Goal: Task Accomplishment & Management: Use online tool/utility

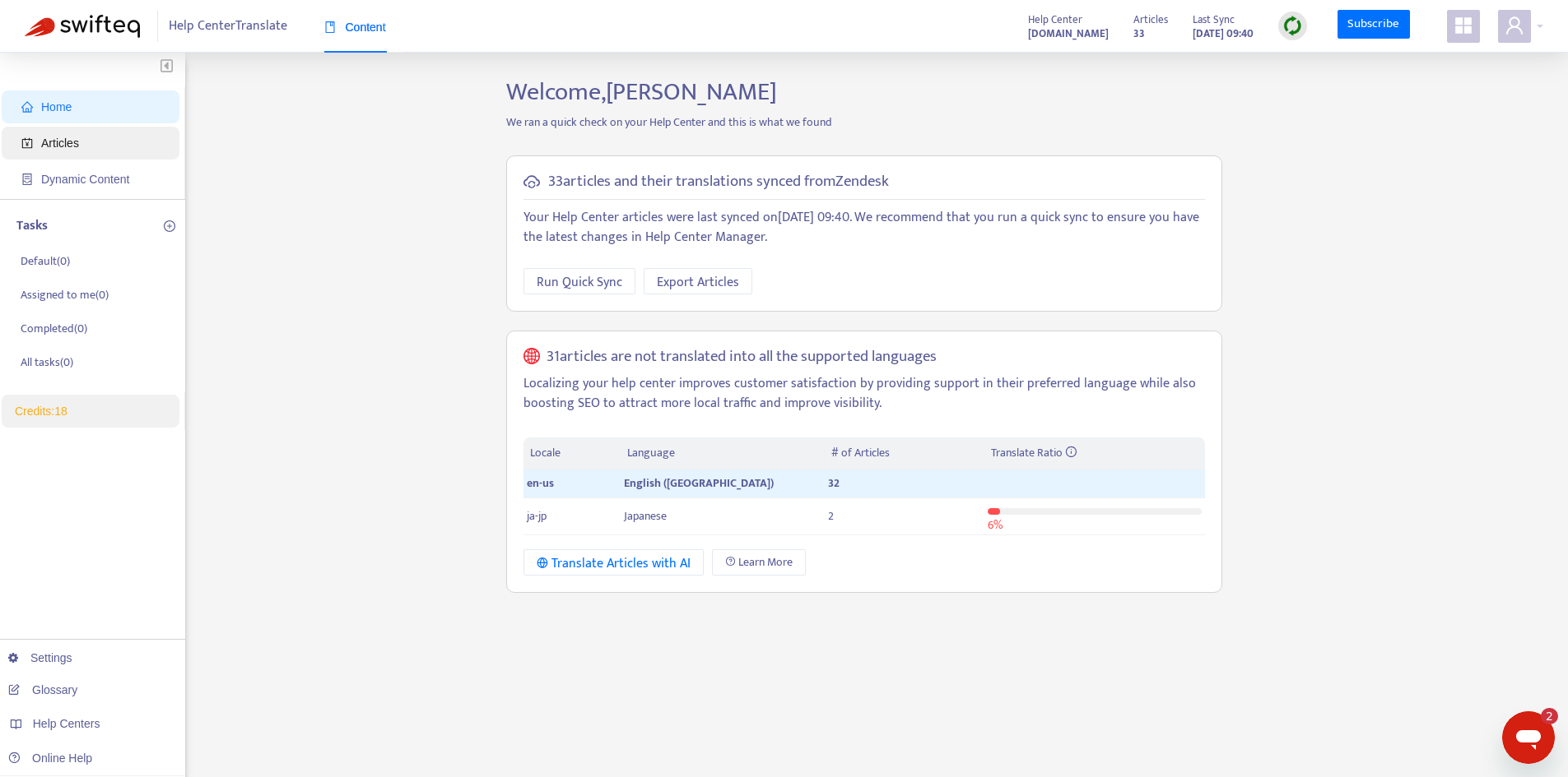
click at [58, 143] on span "Articles" at bounding box center [60, 143] width 37 height 13
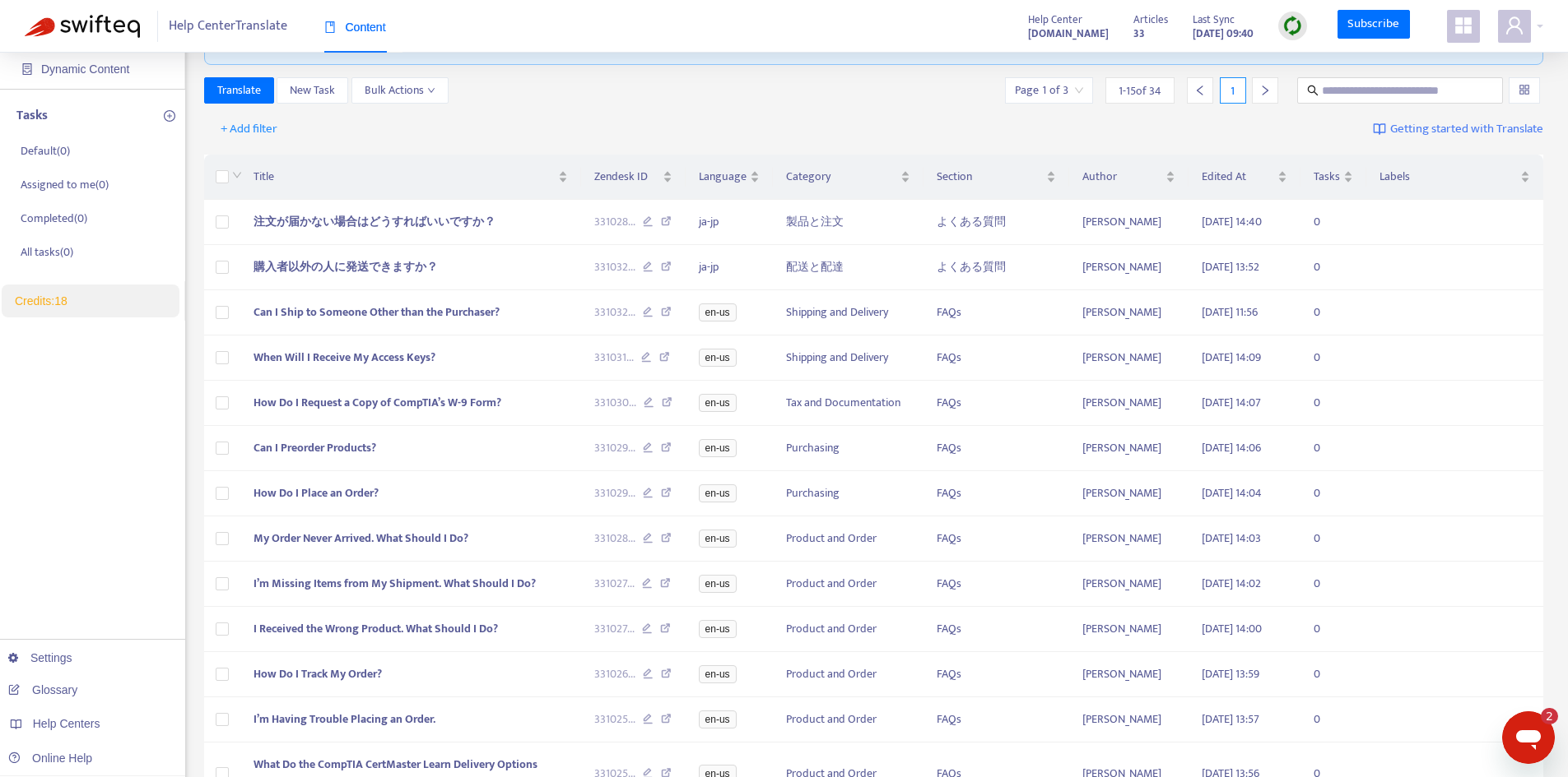
scroll to position [100, 0]
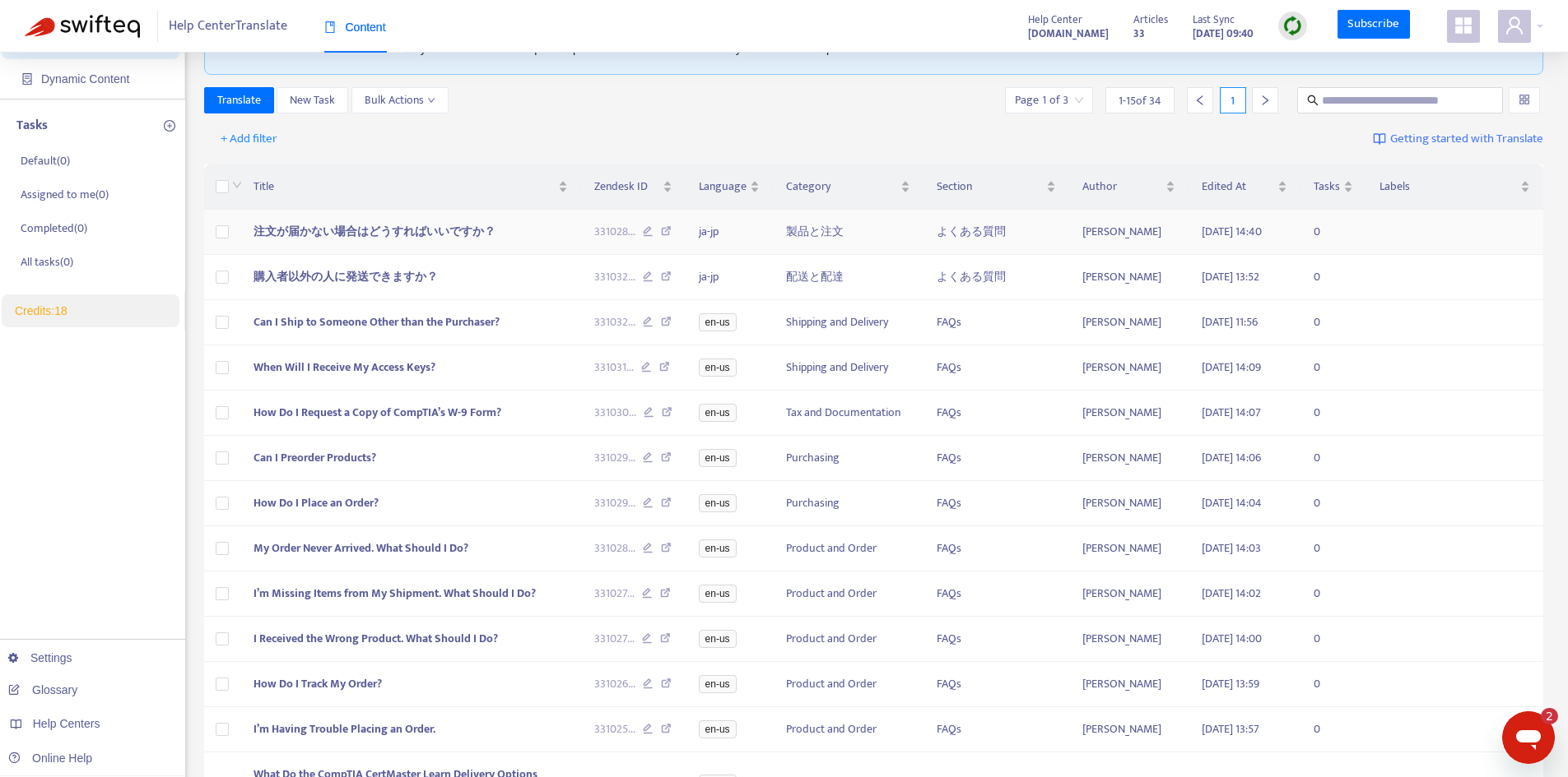
click at [389, 233] on span "注文が届かない場合はどうすればいいですか？" at bounding box center [375, 231] width 242 height 19
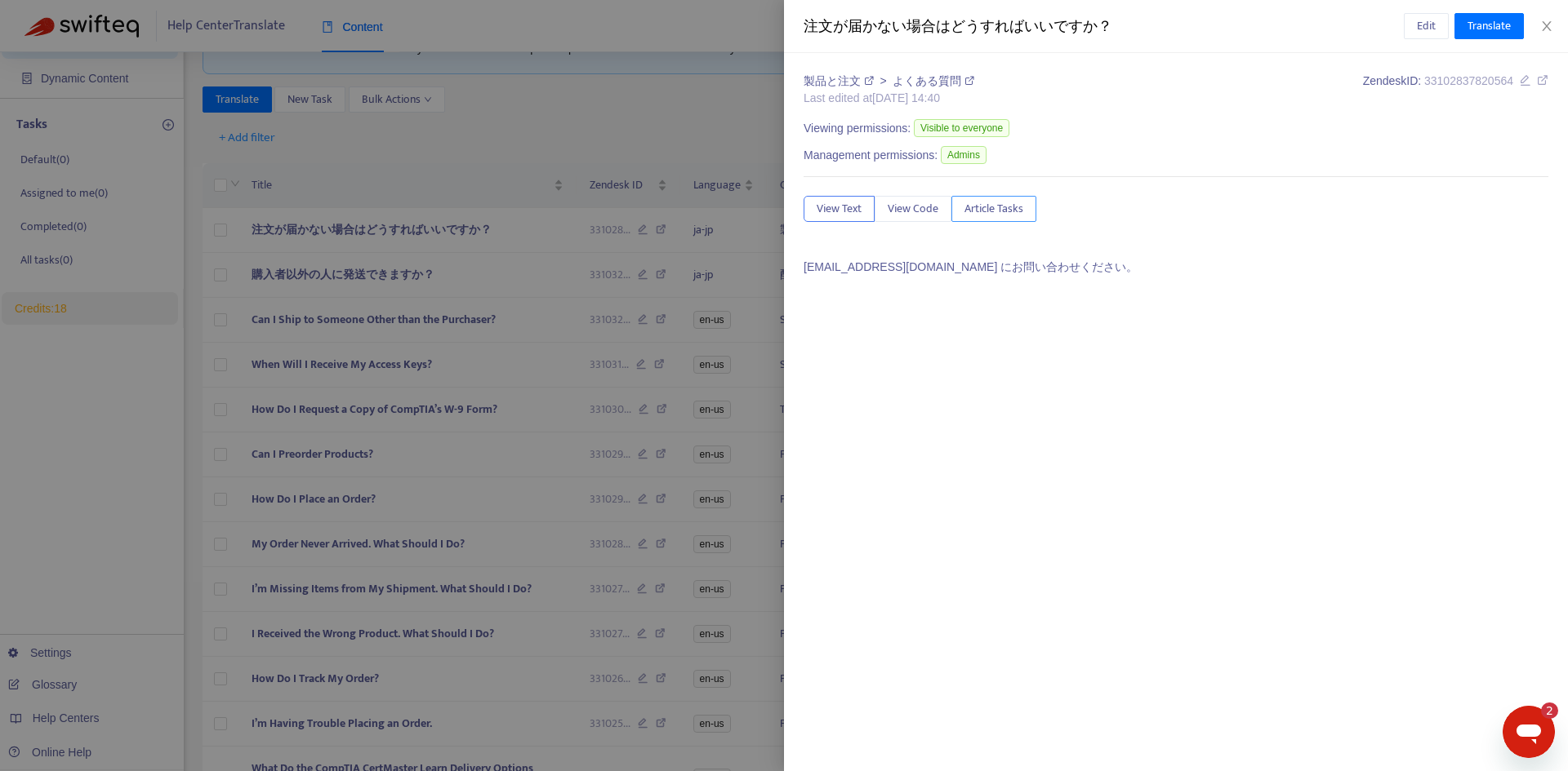
click at [996, 198] on button "Article Tasks" at bounding box center [994, 209] width 85 height 26
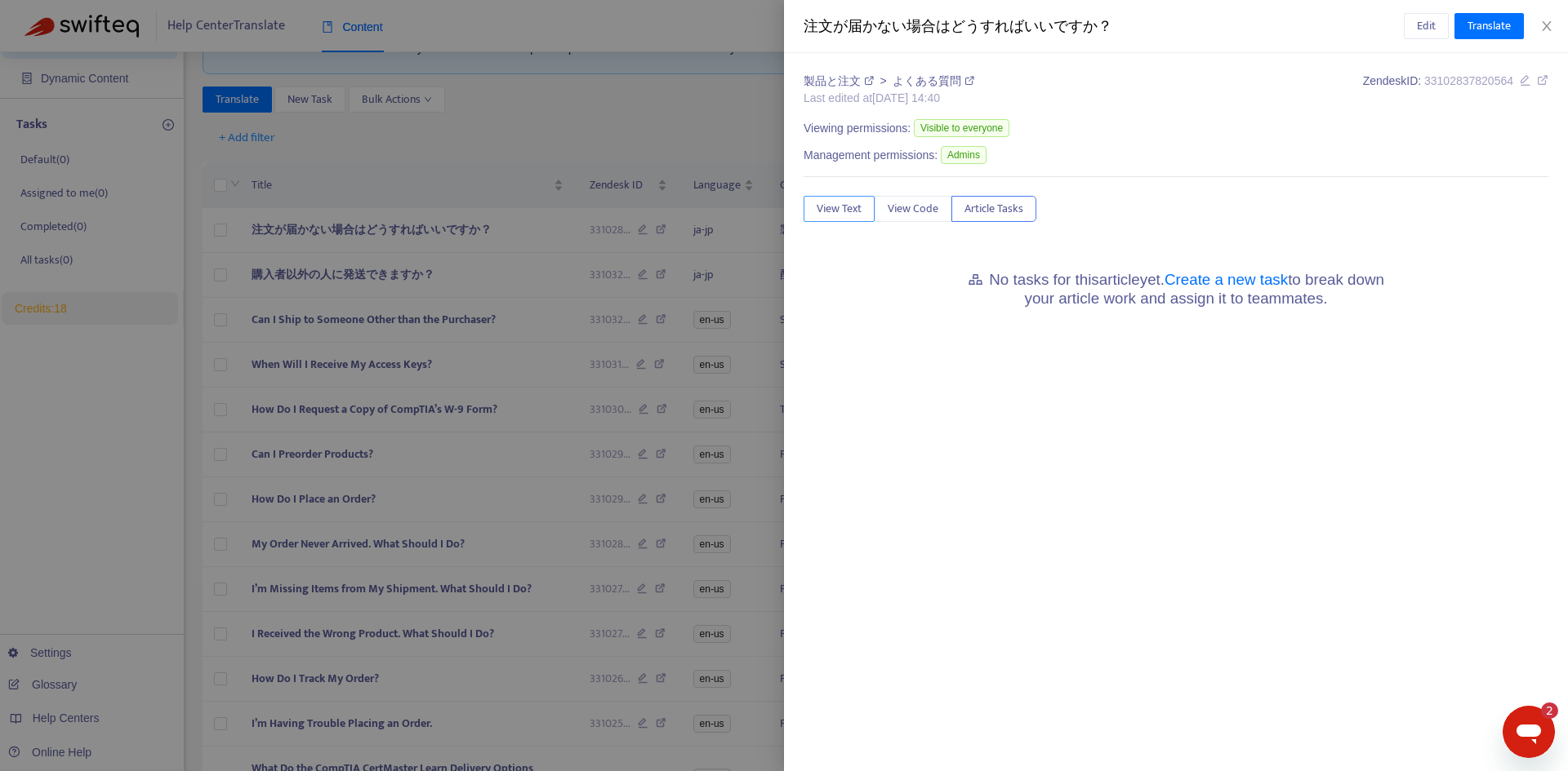
click at [827, 221] on button "View Text" at bounding box center [839, 209] width 71 height 26
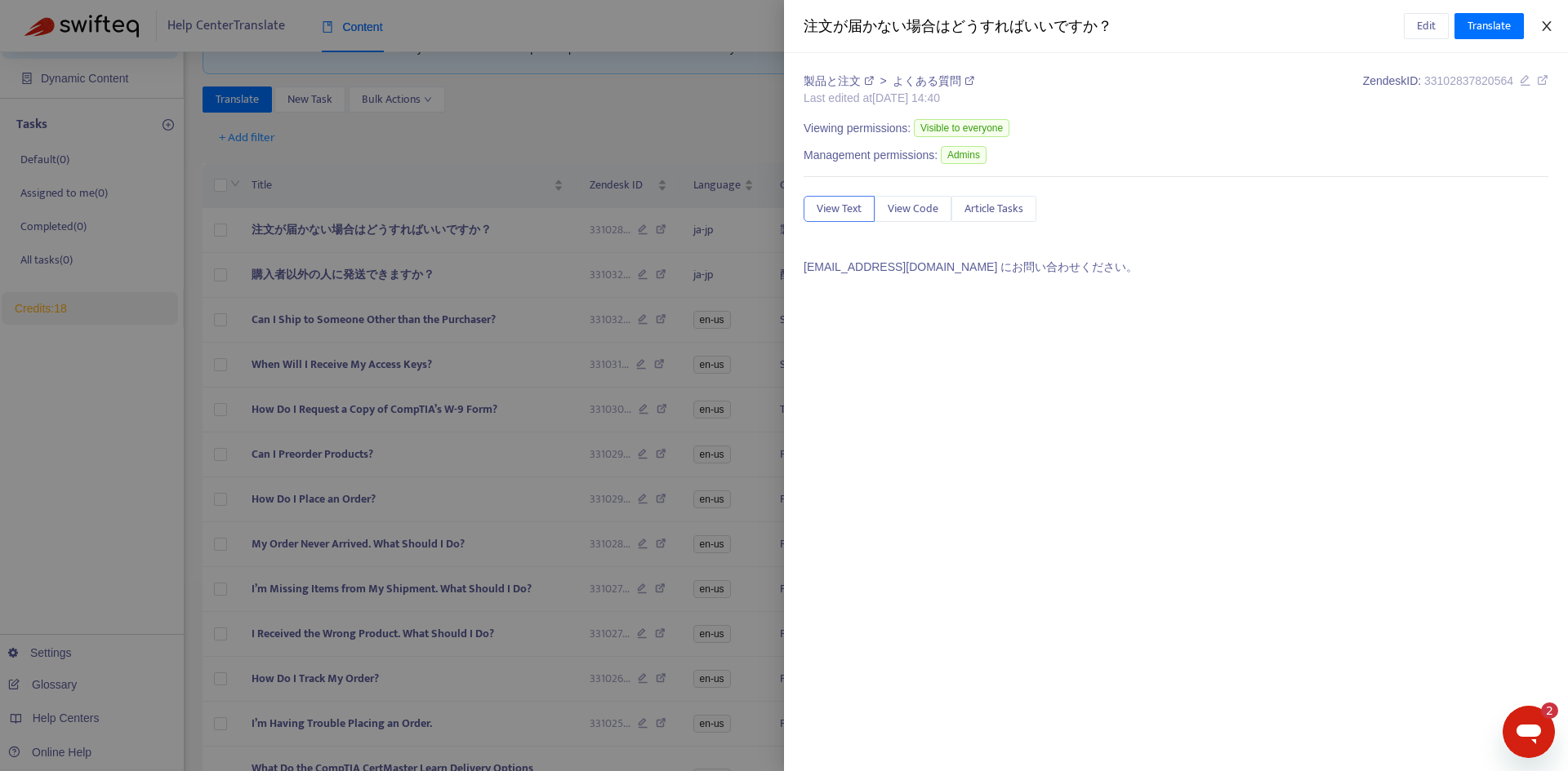
click at [1549, 20] on icon "close" at bounding box center [1547, 25] width 13 height 13
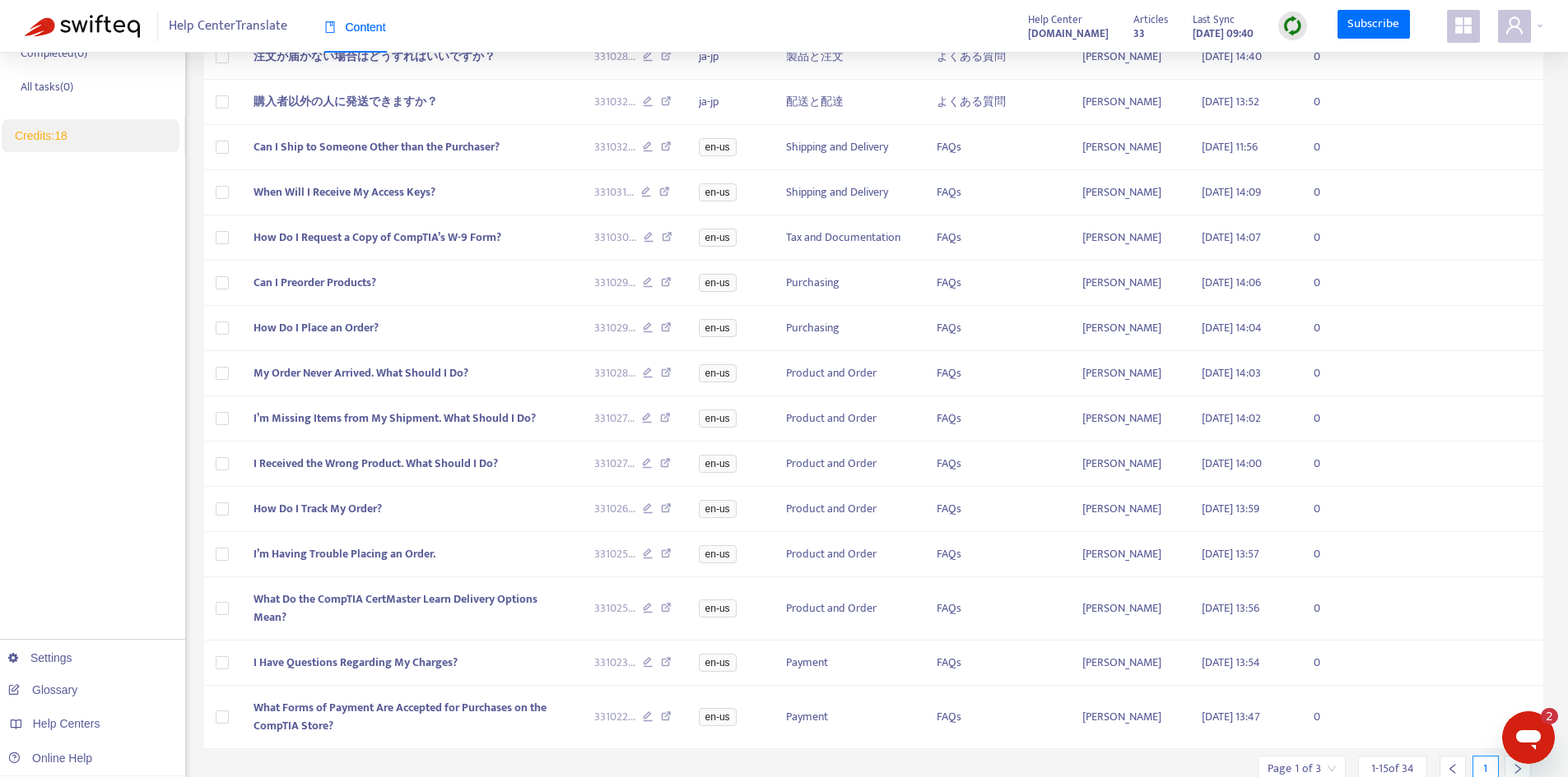
scroll to position [270, 0]
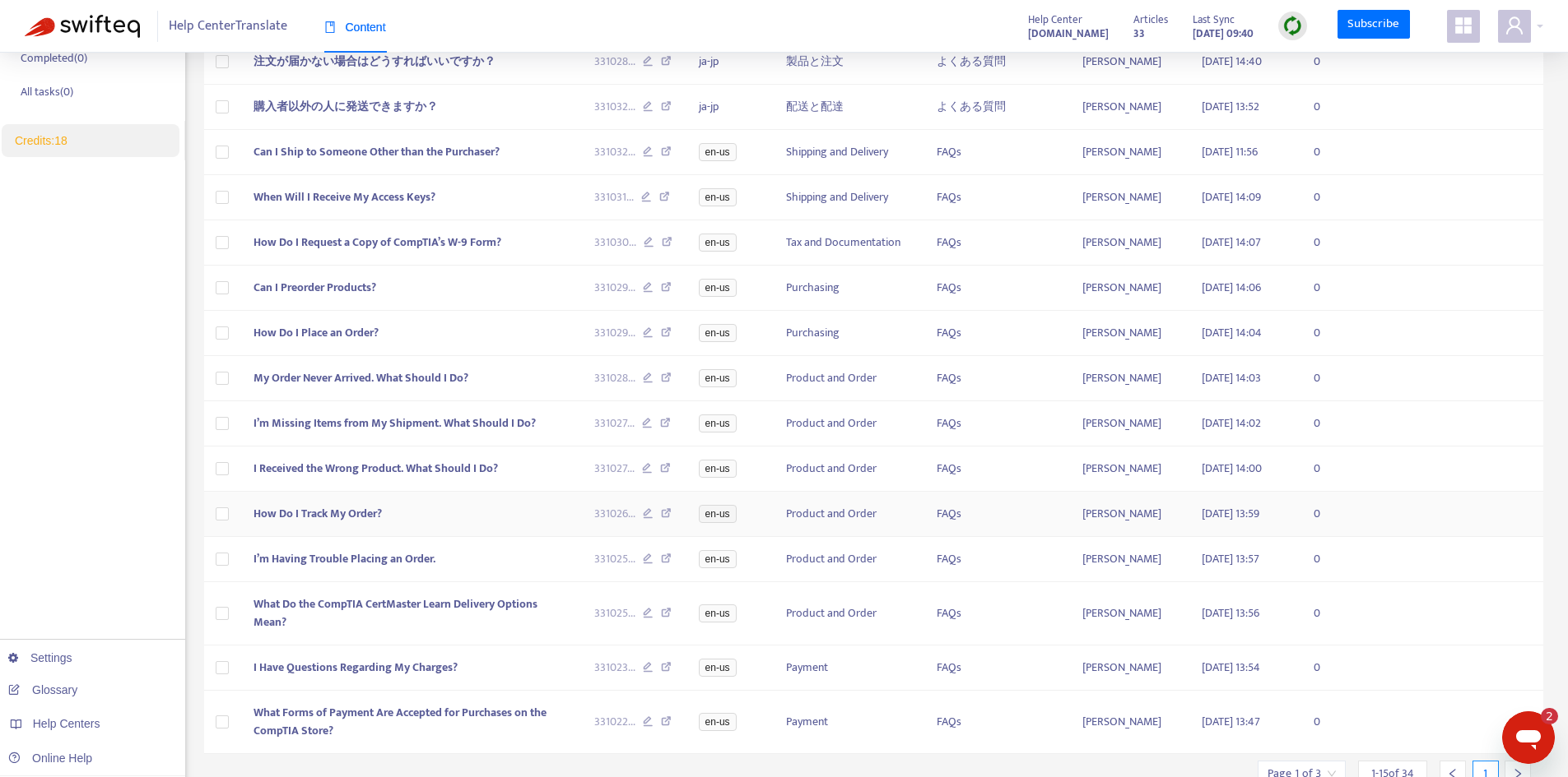
click at [386, 519] on td "How Do I Track My Order?" at bounding box center [410, 514] width 340 height 45
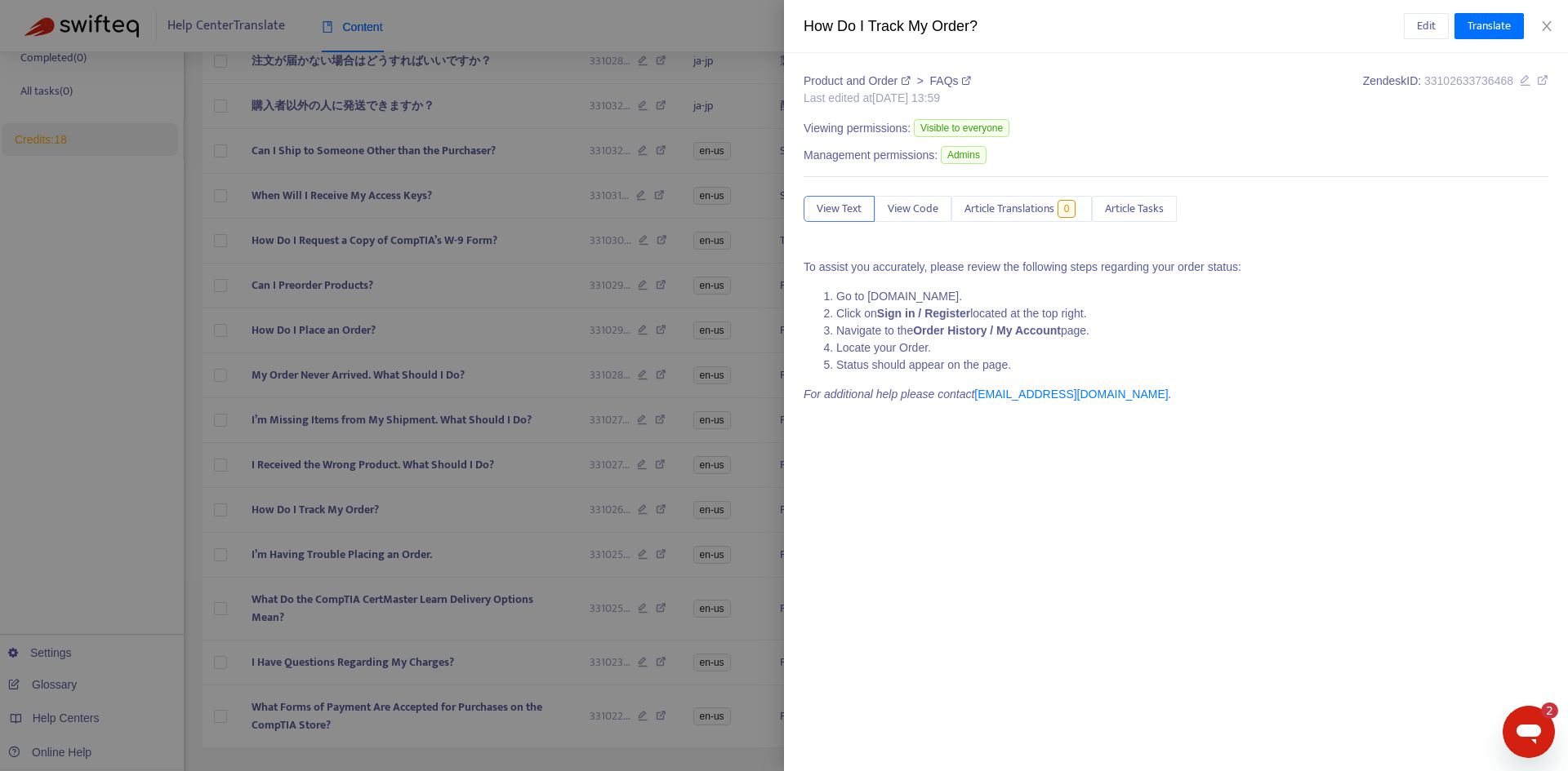
drag, startPoint x: 383, startPoint y: 515, endPoint x: 362, endPoint y: 516, distance: 21.0
click at [362, 516] on body "Help Center Translate Content Help Center [DOMAIN_NAME] Articles 33 Last Sync […" at bounding box center [778, 286] width 1556 height 1109
drag, startPoint x: 989, startPoint y: 27, endPoint x: 783, endPoint y: 29, distance: 206.0
click at [783, 29] on div "How Do I Track My Order? Edit Translate Product and Order > FAQs Last edited at…" at bounding box center [784, 386] width 1568 height 771
copy div "How Do I Track My Order?"
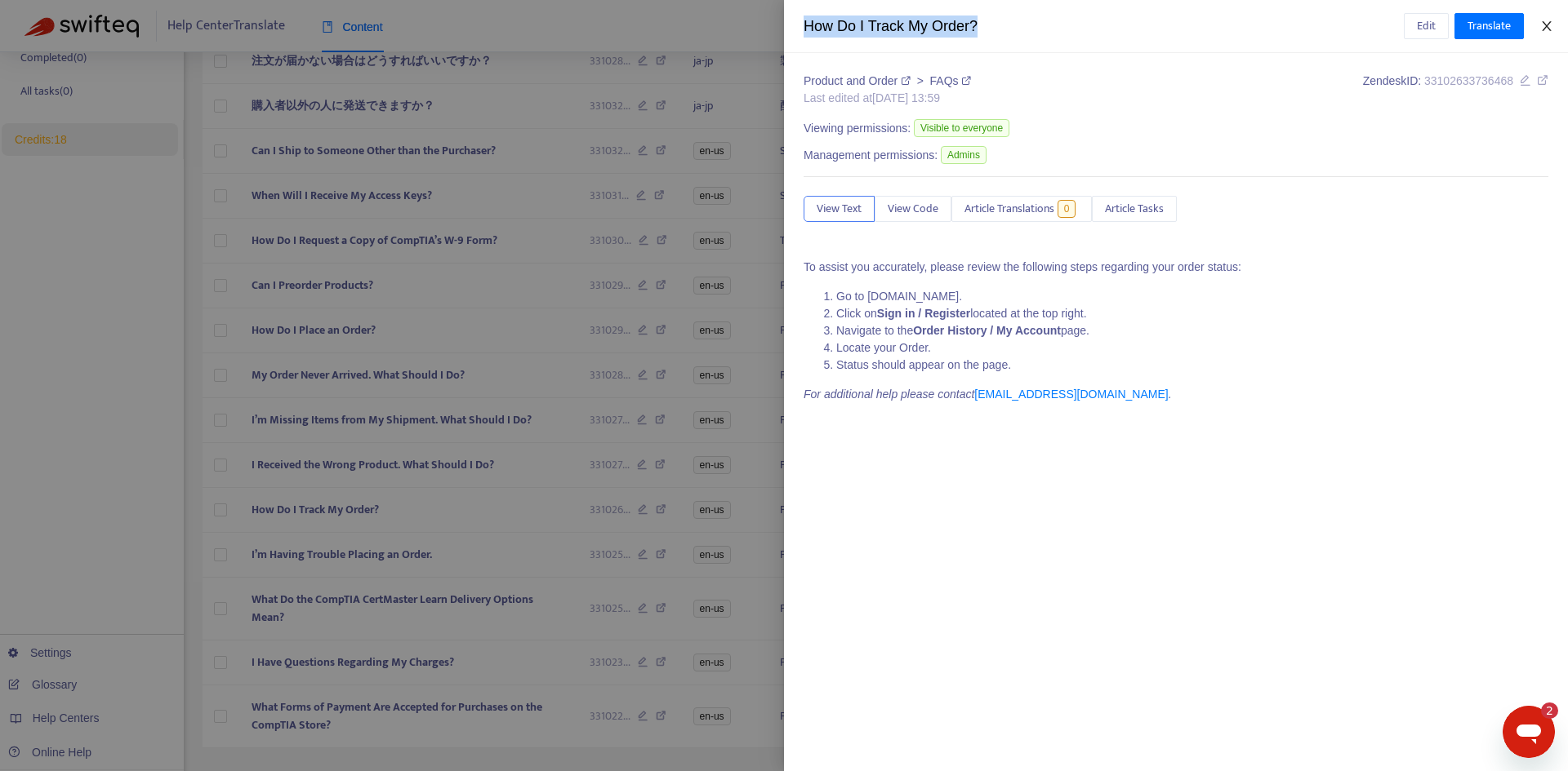
click at [1541, 25] on icon "close" at bounding box center [1547, 25] width 13 height 13
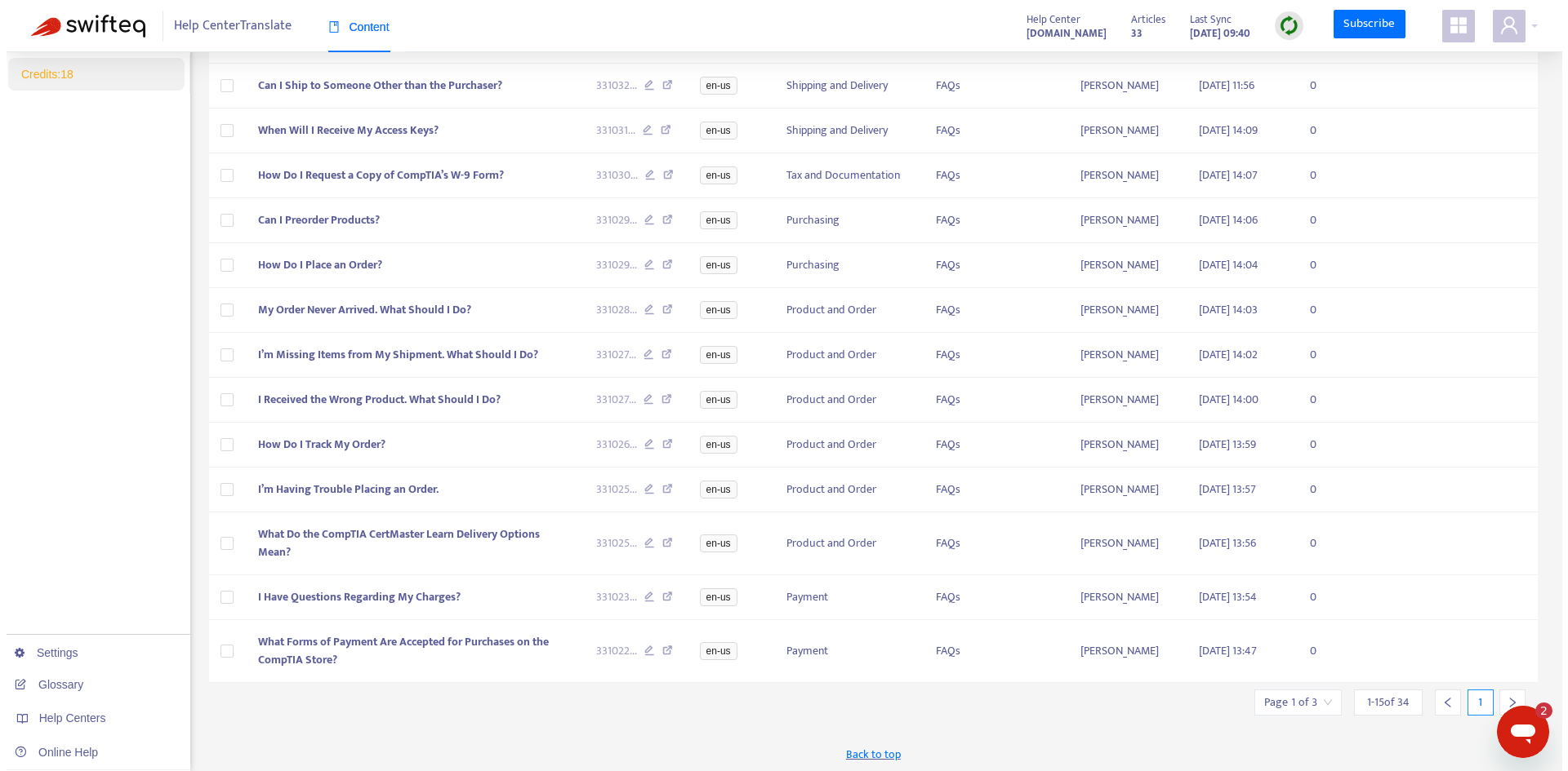
scroll to position [346, 0]
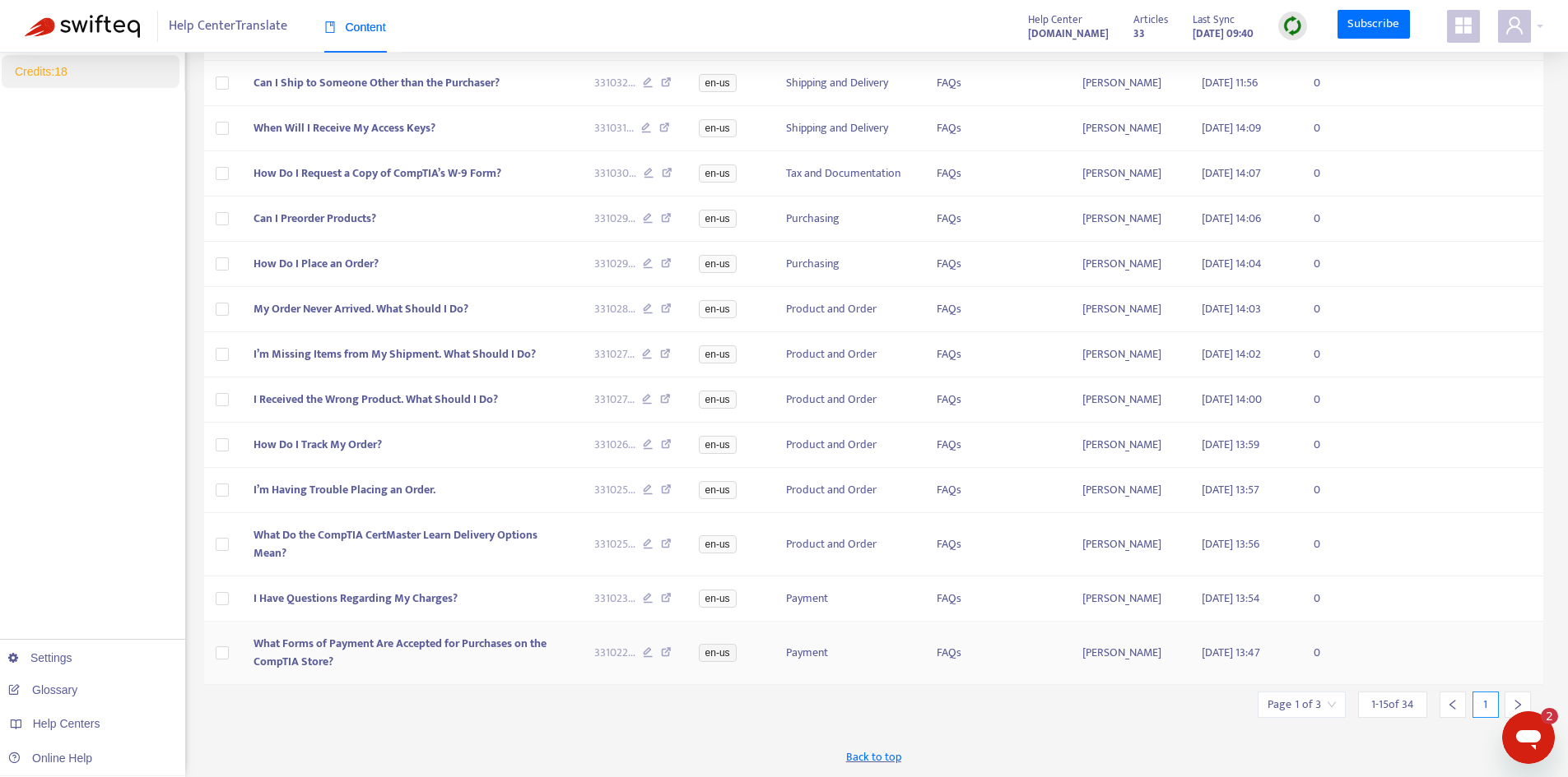
click at [441, 639] on span "What Forms of Payment Are Accepted for Purchases on the CompTIA Store?" at bounding box center [400, 653] width 293 height 37
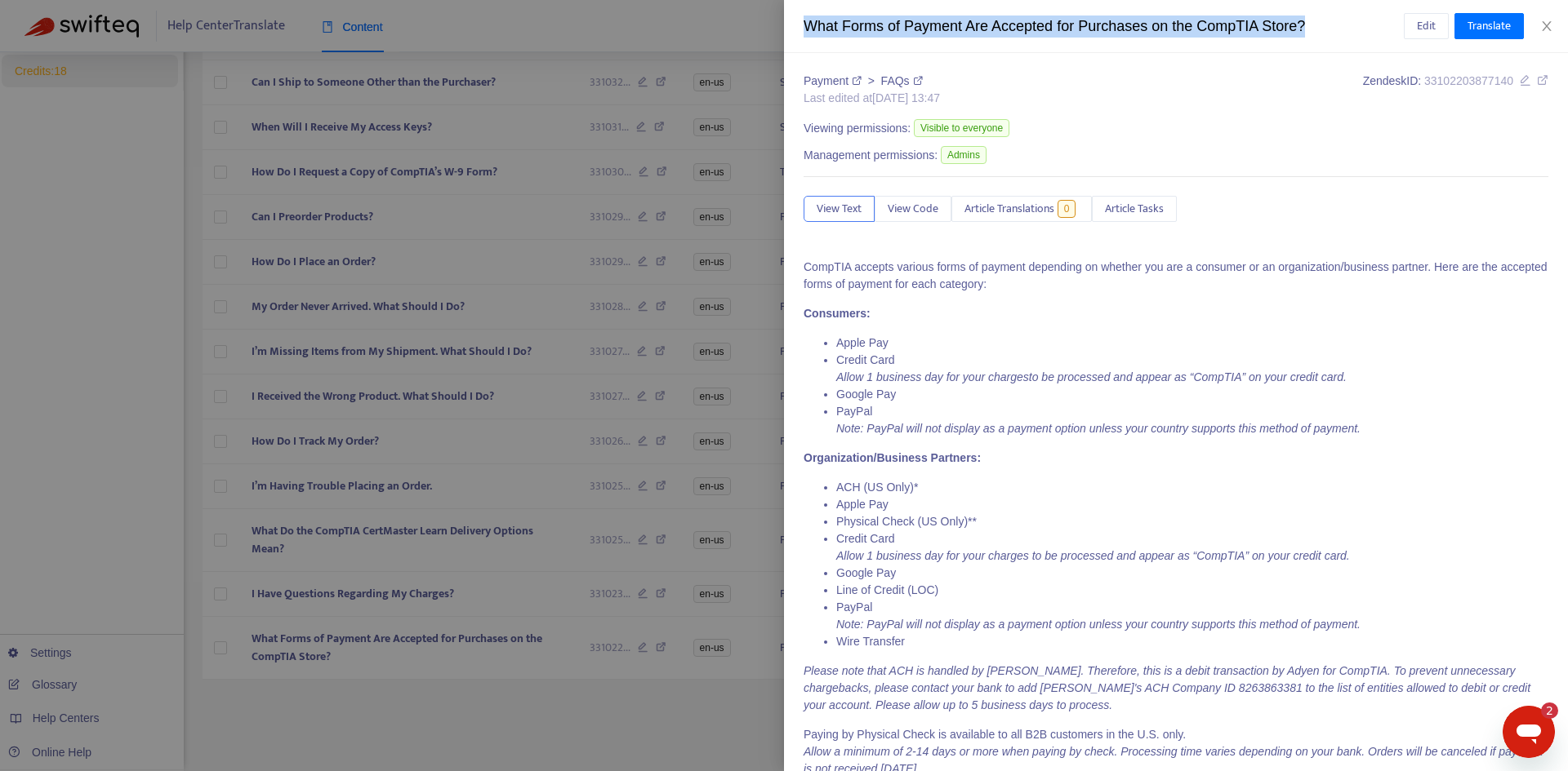
drag, startPoint x: 1311, startPoint y: 22, endPoint x: 809, endPoint y: 27, distance: 502.0
click at [809, 27] on div "What Forms of Payment Are Accepted for Purchases on the CompTIA Store?" at bounding box center [1103, 26] width 600 height 22
copy div "What Forms of Payment Are Accepted for Purchases on the CompTIA Store?"
click at [1545, 29] on icon "close" at bounding box center [1546, 26] width 9 height 10
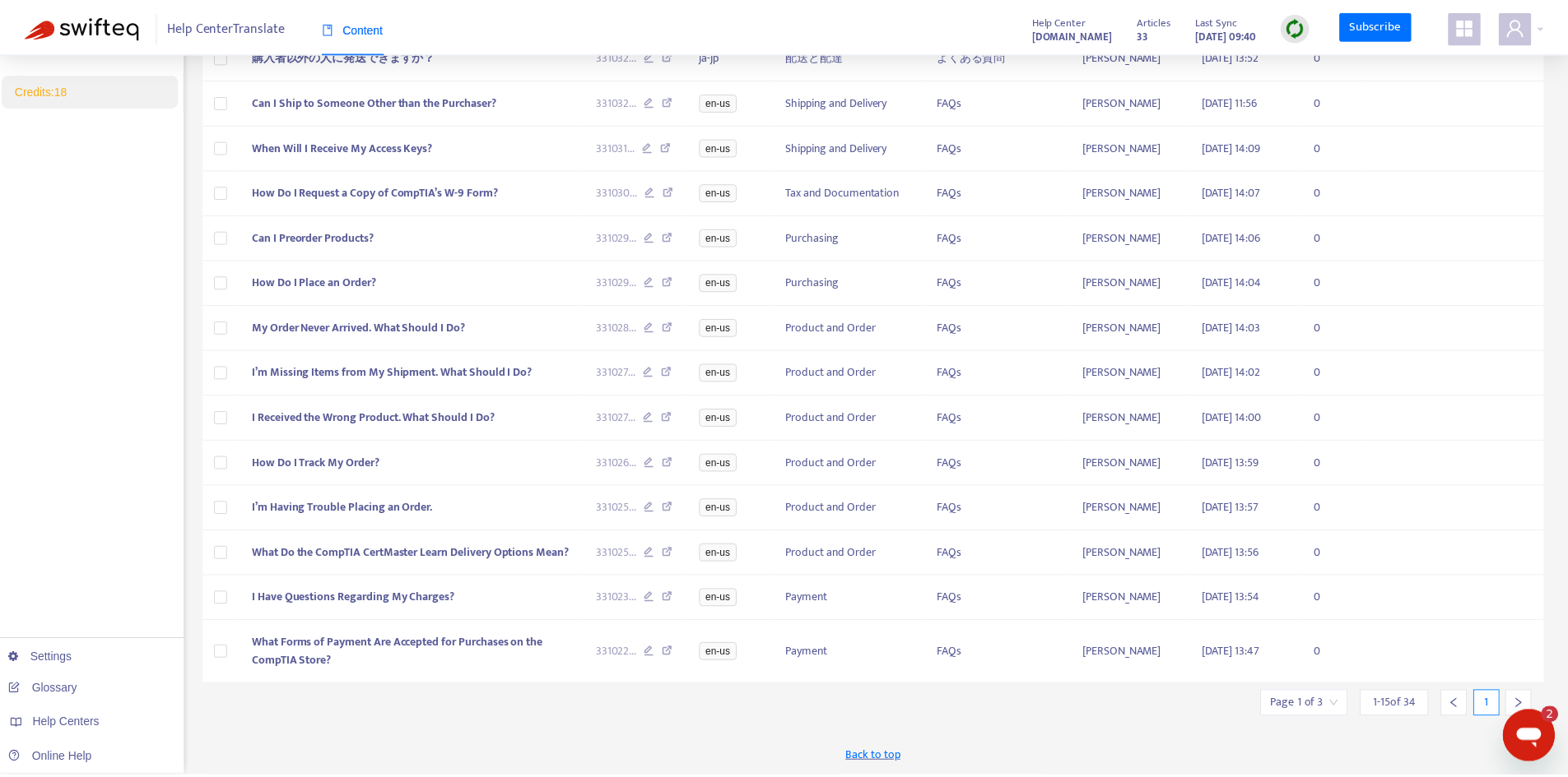
scroll to position [331, 0]
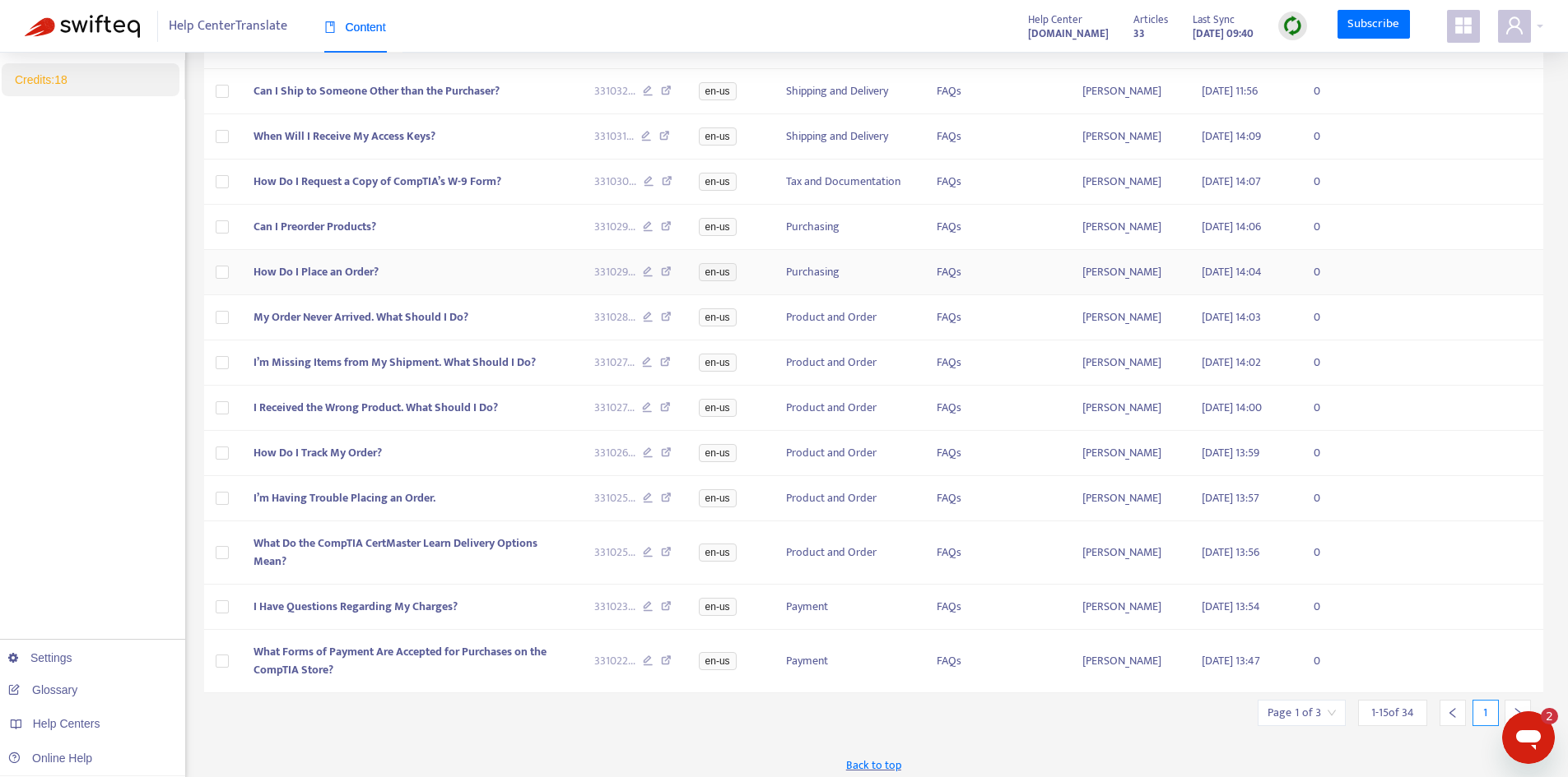
click at [350, 281] on span "How Do I Place an Order?" at bounding box center [316, 271] width 125 height 19
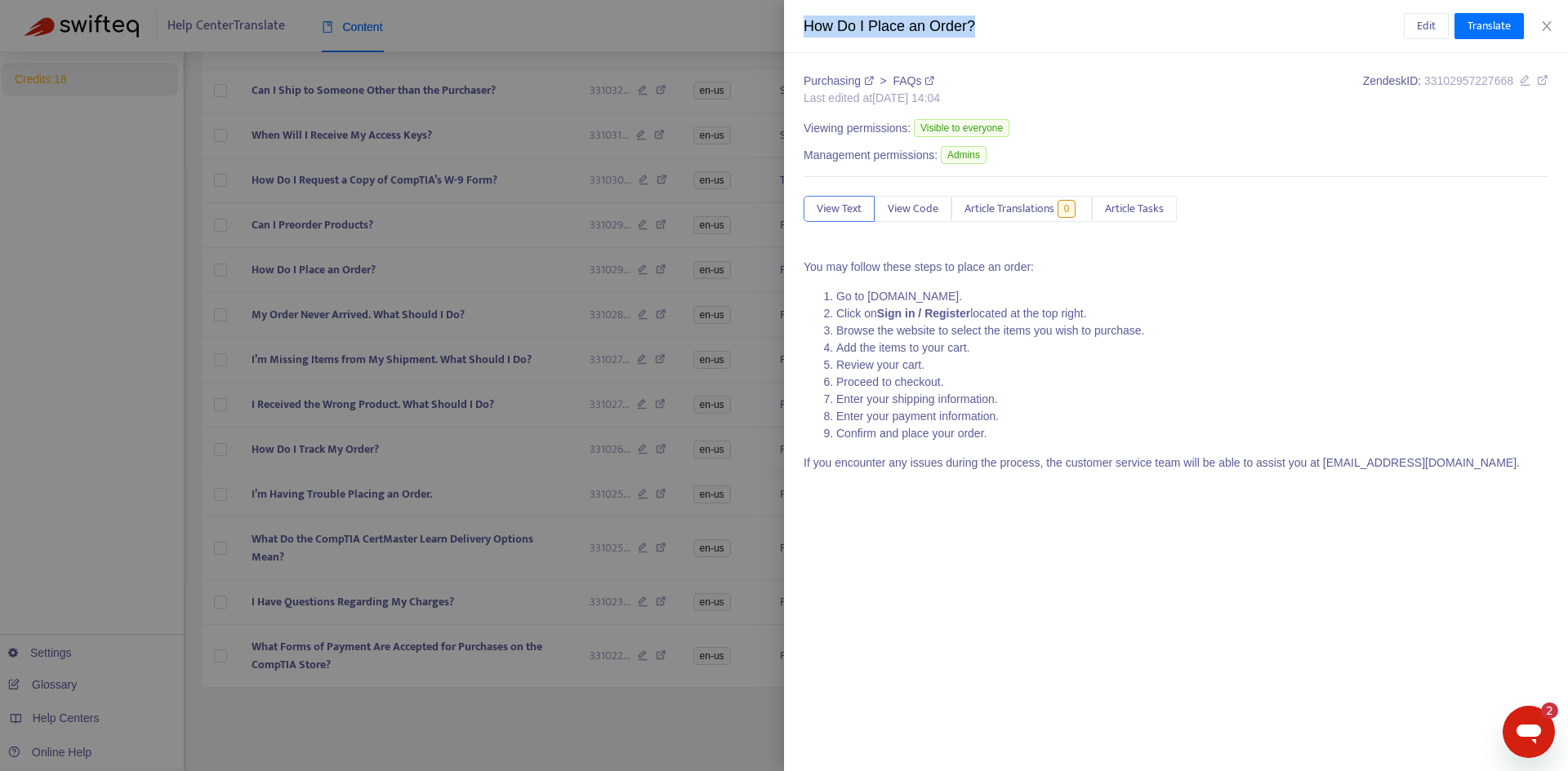
drag, startPoint x: 974, startPoint y: 30, endPoint x: 787, endPoint y: 22, distance: 187.2
click at [787, 22] on div "How Do I Place an Order? Edit Translate" at bounding box center [1176, 26] width 784 height 53
copy div "How Do I Place an Order?"
click at [1547, 27] on icon "close" at bounding box center [1546, 26] width 9 height 10
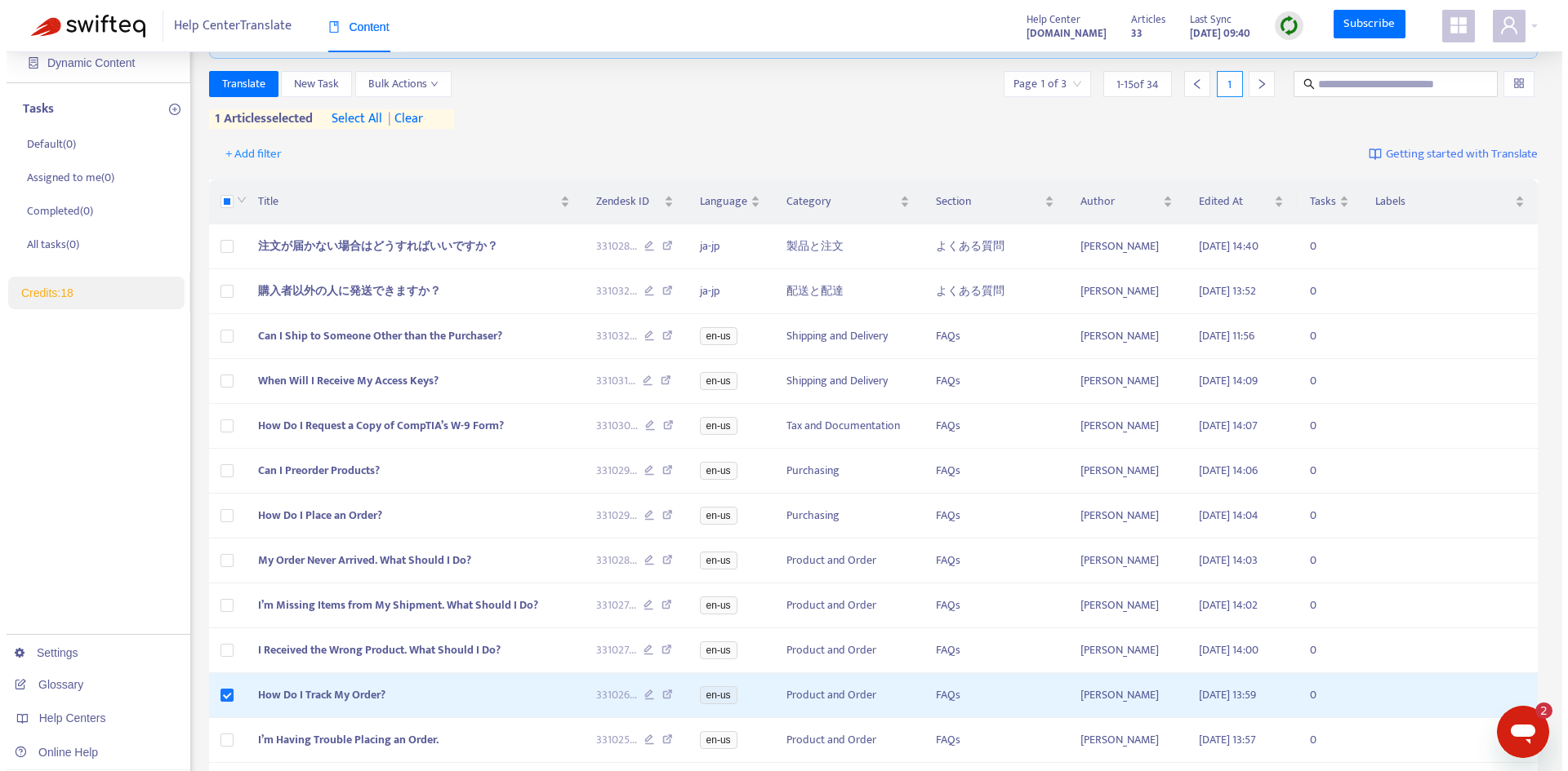
scroll to position [102, 0]
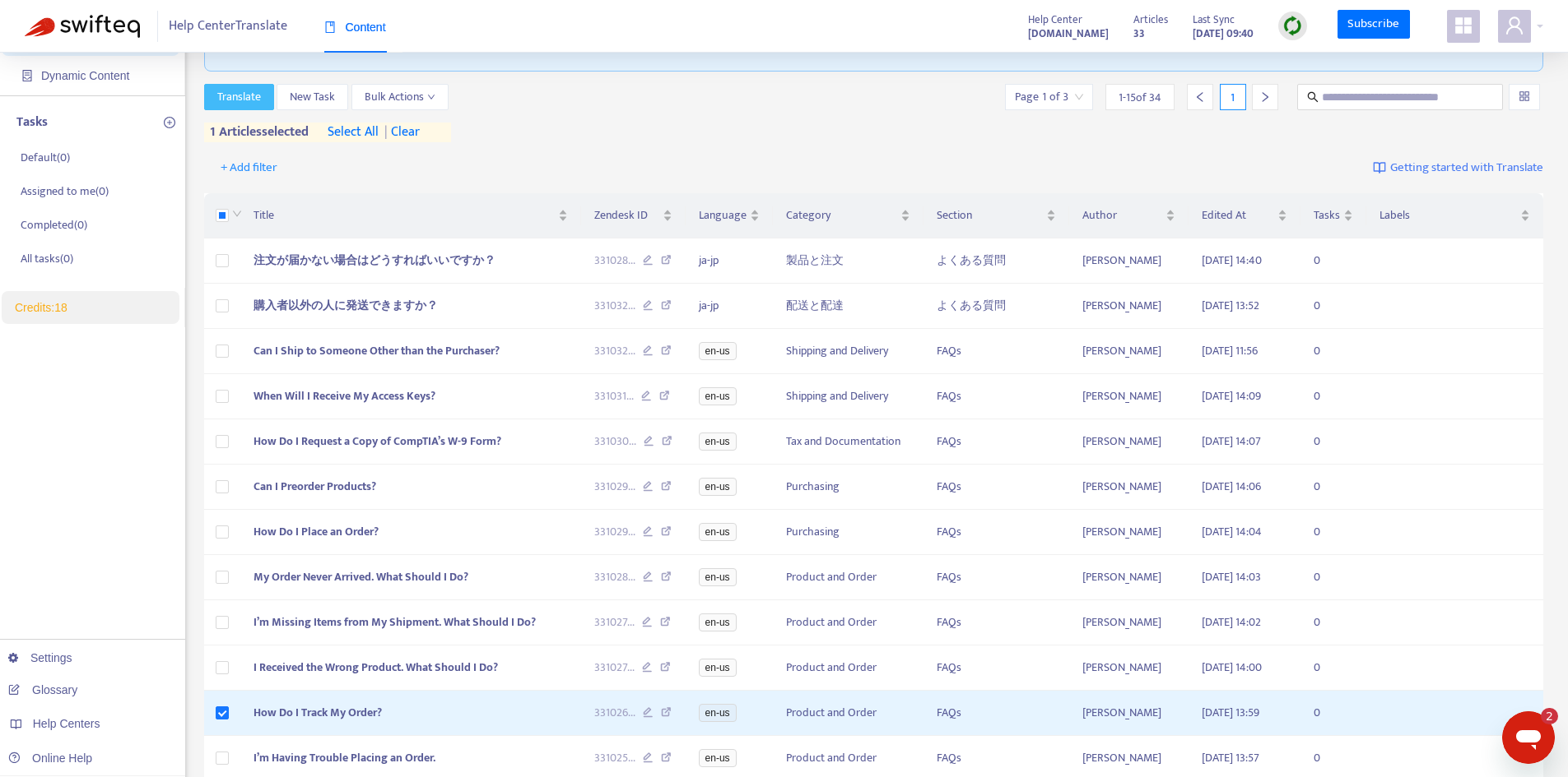
click at [239, 96] on span "Translate" at bounding box center [239, 97] width 43 height 18
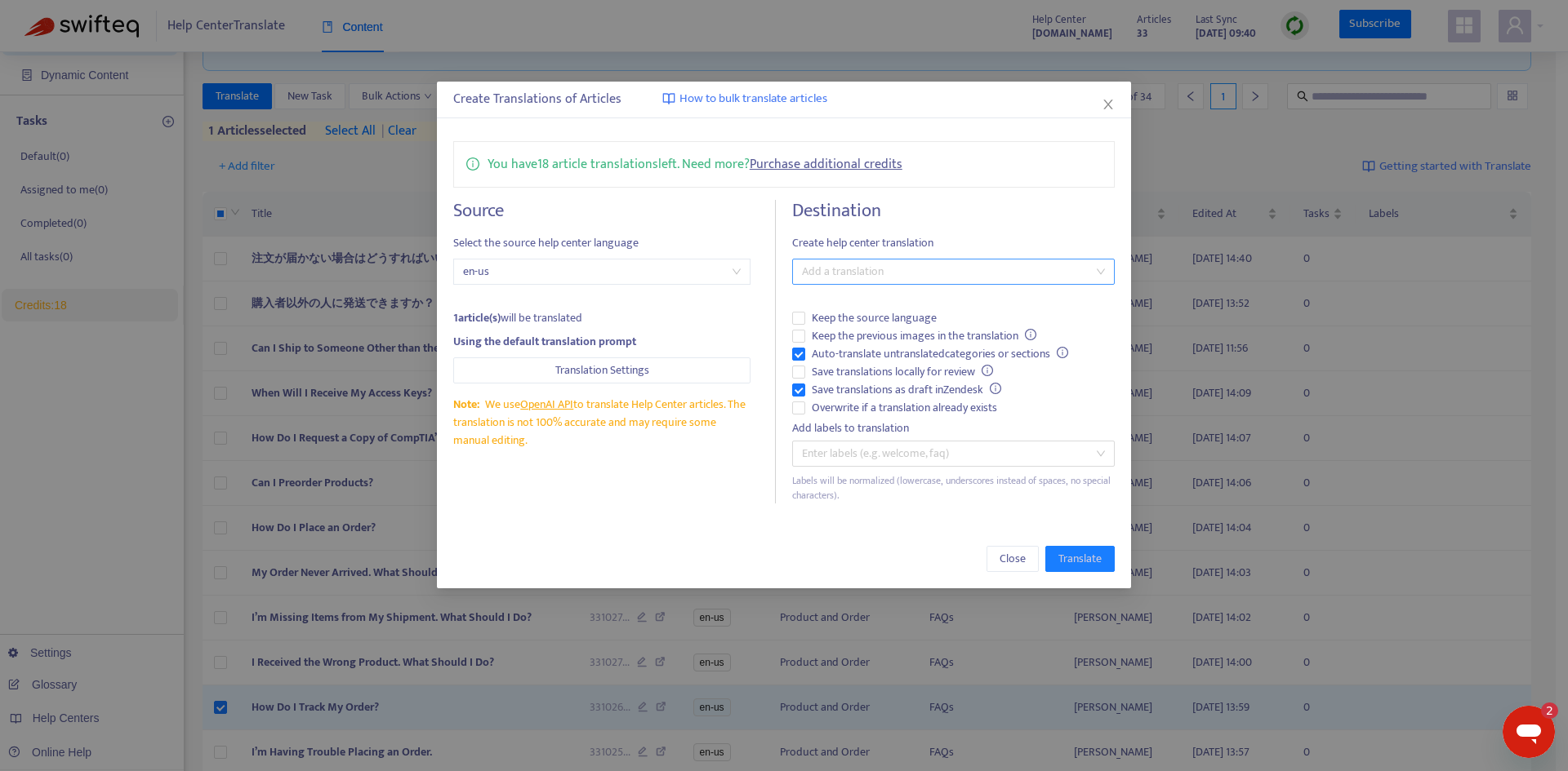
click at [1102, 269] on div "Add a translation" at bounding box center [953, 271] width 322 height 26
click at [1050, 329] on div "Japanese ( ja-jp )" at bounding box center [954, 331] width 297 height 18
click at [1081, 558] on span "Translate" at bounding box center [1080, 559] width 43 height 18
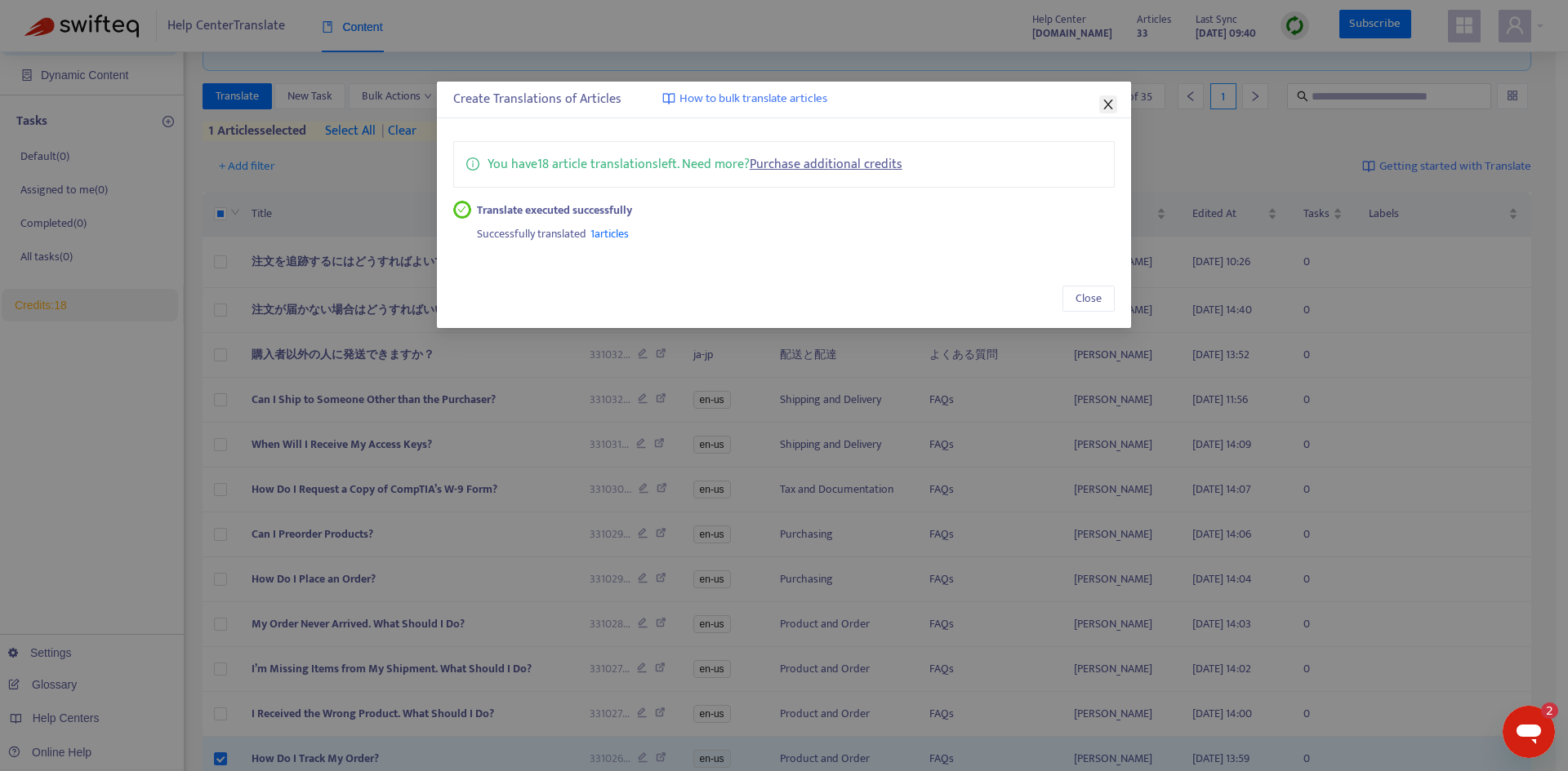
click at [1109, 97] on button "Close" at bounding box center [1108, 104] width 18 height 18
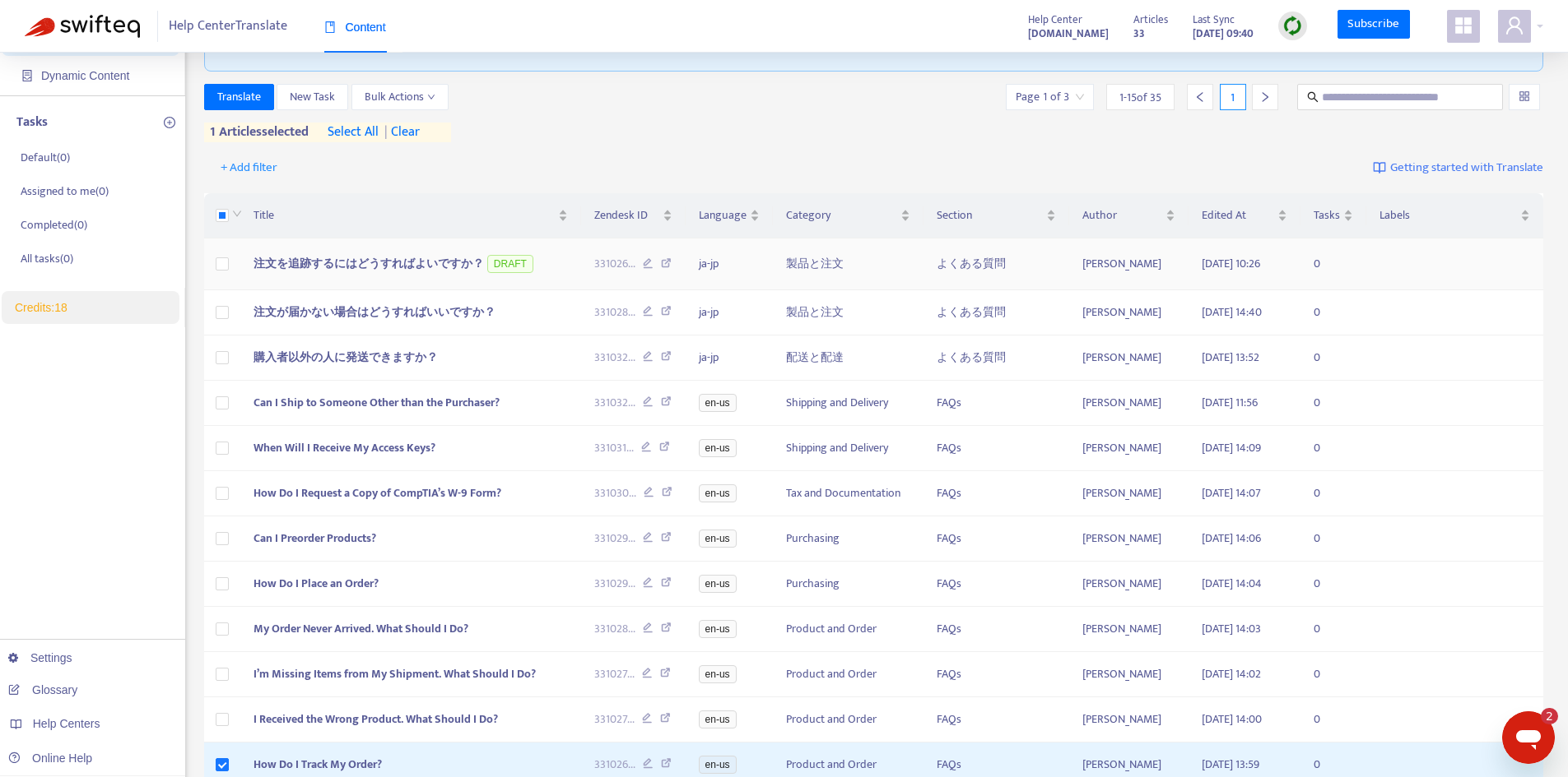
click at [341, 263] on span "注文を追跡するにはどうすればよいですか？" at bounding box center [369, 263] width 230 height 19
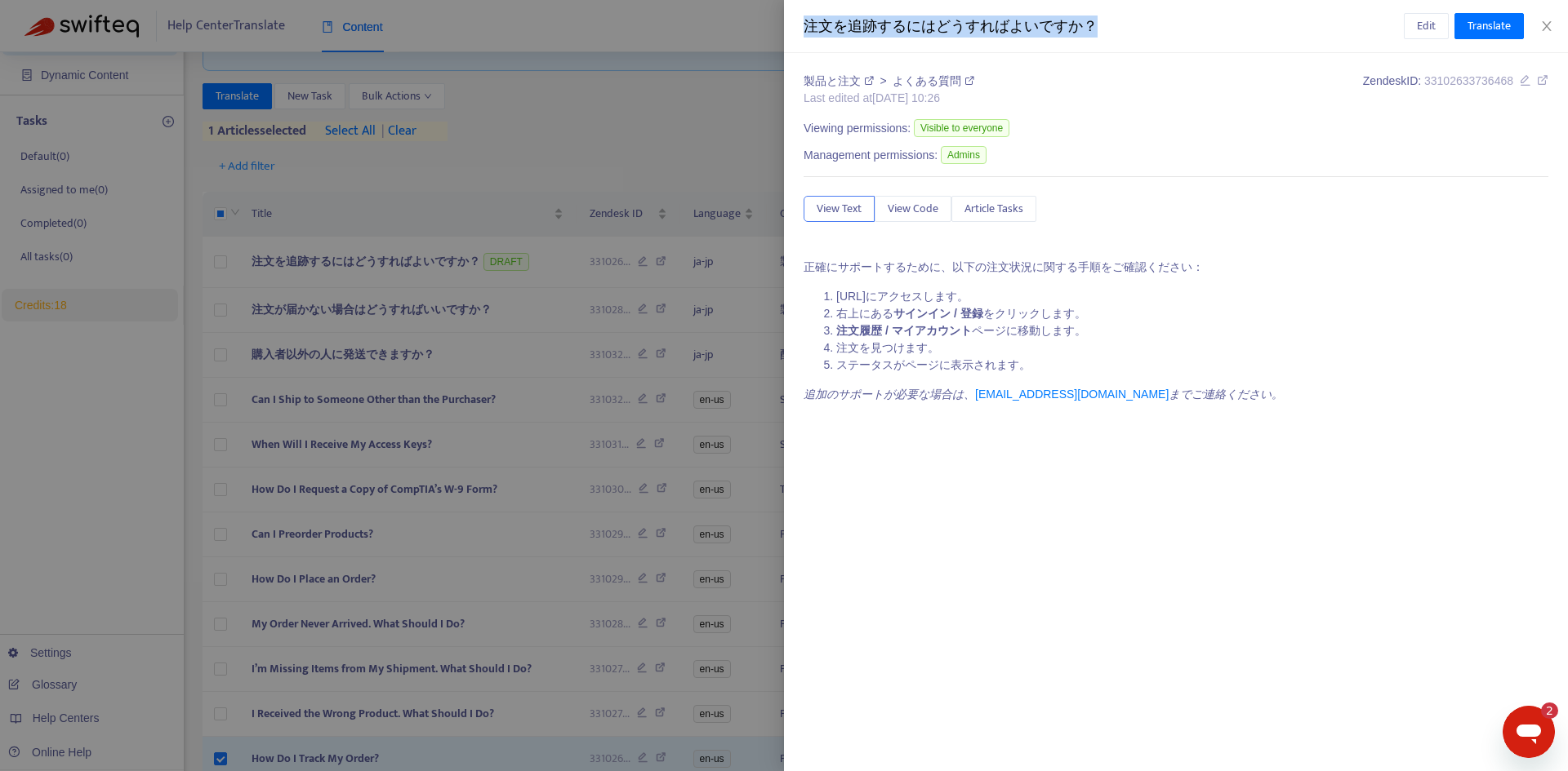
drag, startPoint x: 1093, startPoint y: 23, endPoint x: 804, endPoint y: 37, distance: 289.3
click at [804, 37] on div "注文を追跡するにはどうすればよいですか？" at bounding box center [1103, 26] width 600 height 22
copy div "注文を追跡するにはどうすればよいですか？"
click at [1548, 22] on icon "close" at bounding box center [1547, 25] width 13 height 13
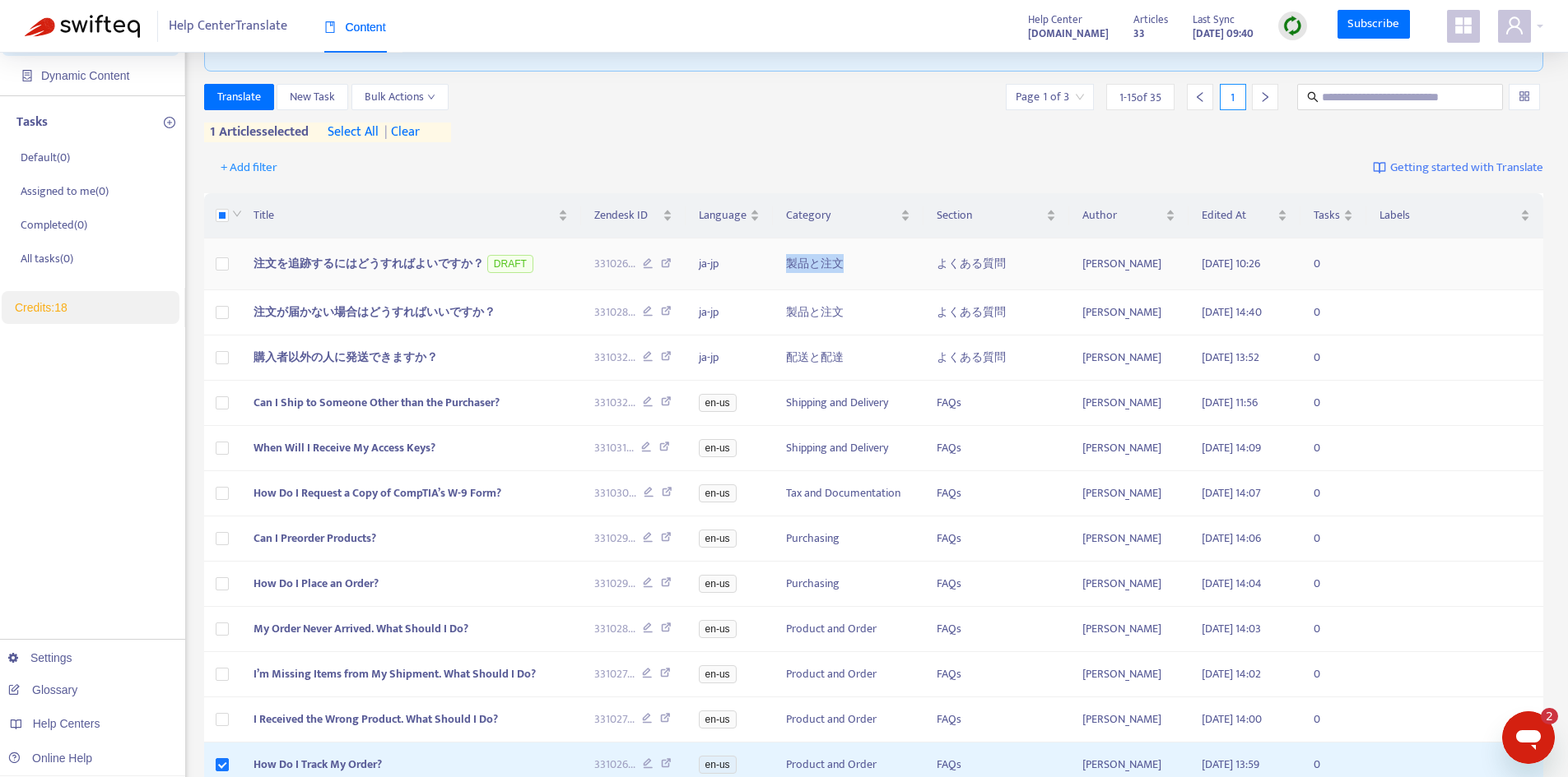
drag, startPoint x: 844, startPoint y: 259, endPoint x: 789, endPoint y: 259, distance: 55.0
click at [789, 259] on td "製品と注文" at bounding box center [848, 265] width 151 height 52
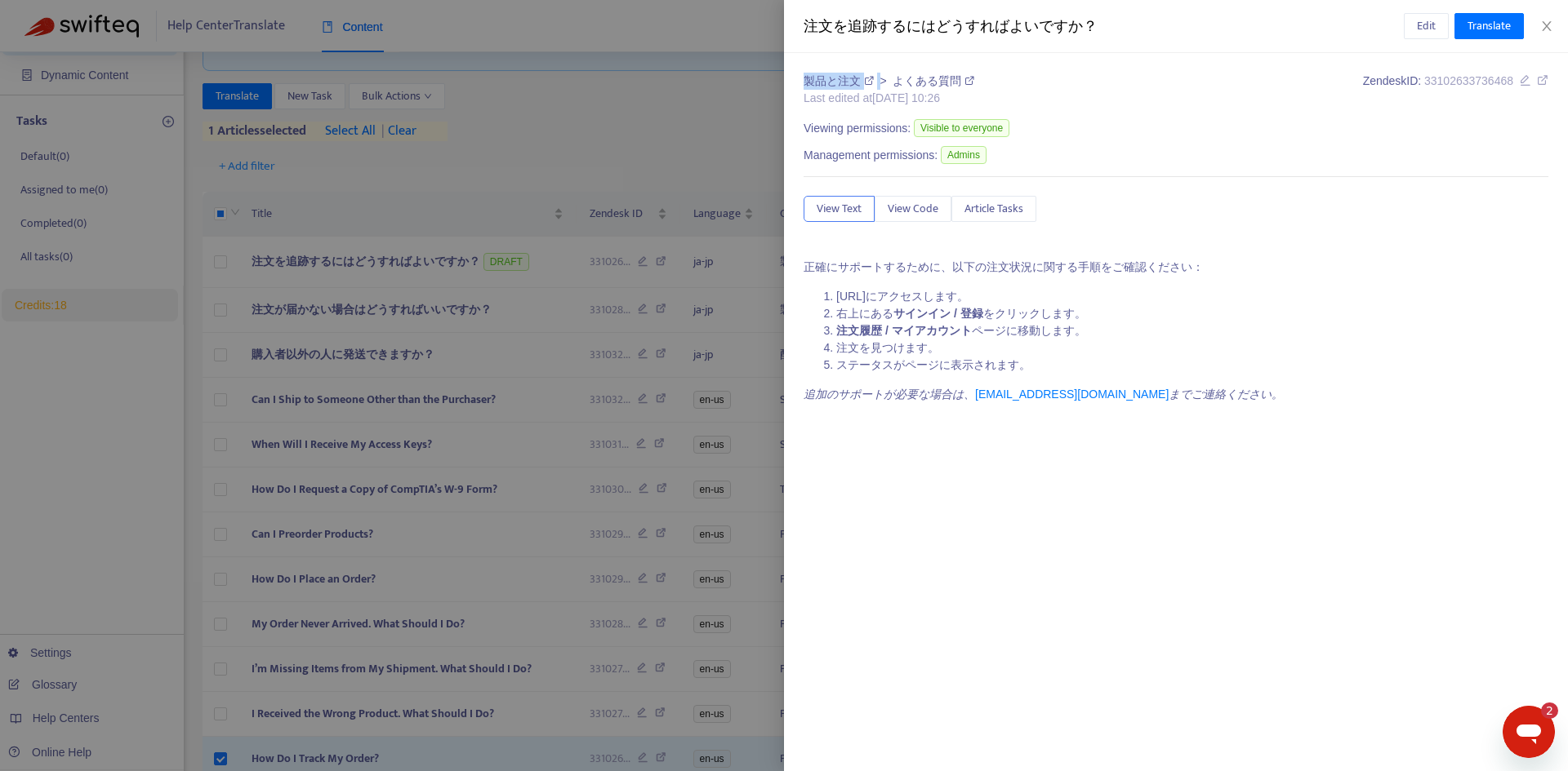
drag, startPoint x: 880, startPoint y: 77, endPoint x: 807, endPoint y: 77, distance: 73.0
click at [807, 77] on div "製品と注文 > よくある質問" at bounding box center [888, 81] width 171 height 18
copy div "製品と注文"
click at [963, 75] on link "よくある質問" at bounding box center [933, 80] width 82 height 13
click at [1547, 28] on icon "close" at bounding box center [1547, 25] width 13 height 13
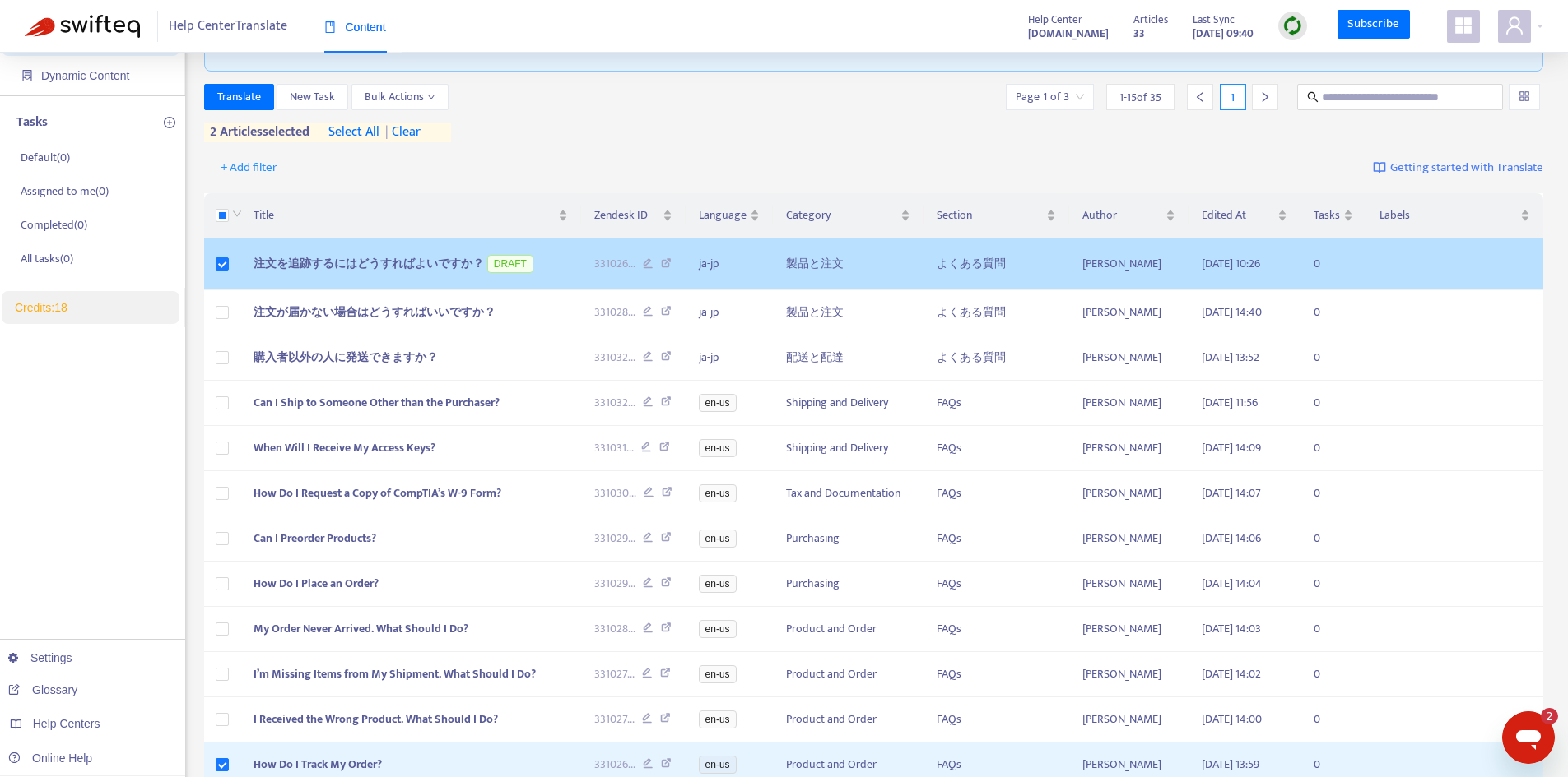
click at [375, 268] on span "注文を追跡するにはどうすればよいですか？" at bounding box center [369, 263] width 230 height 19
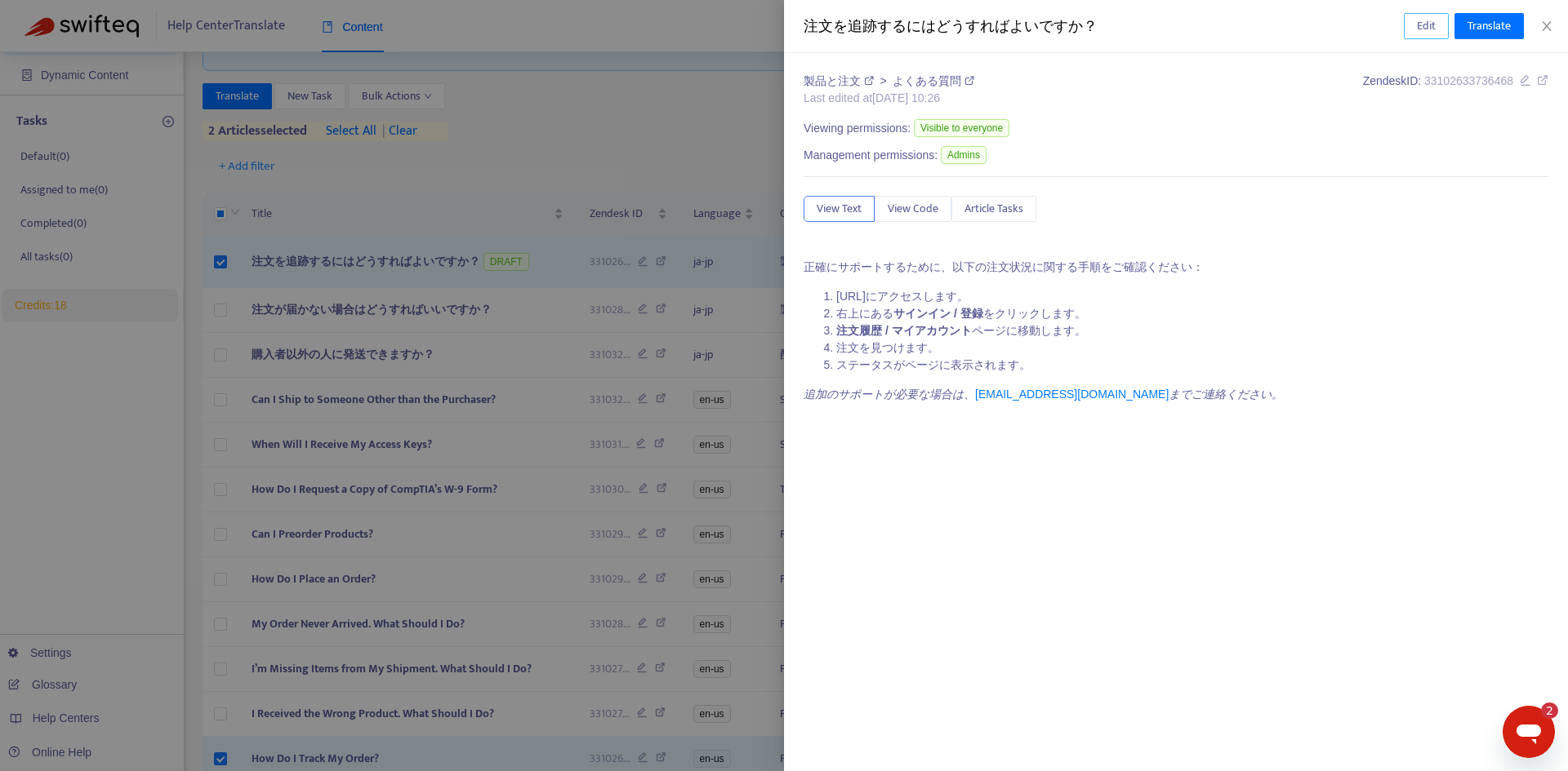
click at [1430, 22] on span "Edit" at bounding box center [1425, 26] width 19 height 18
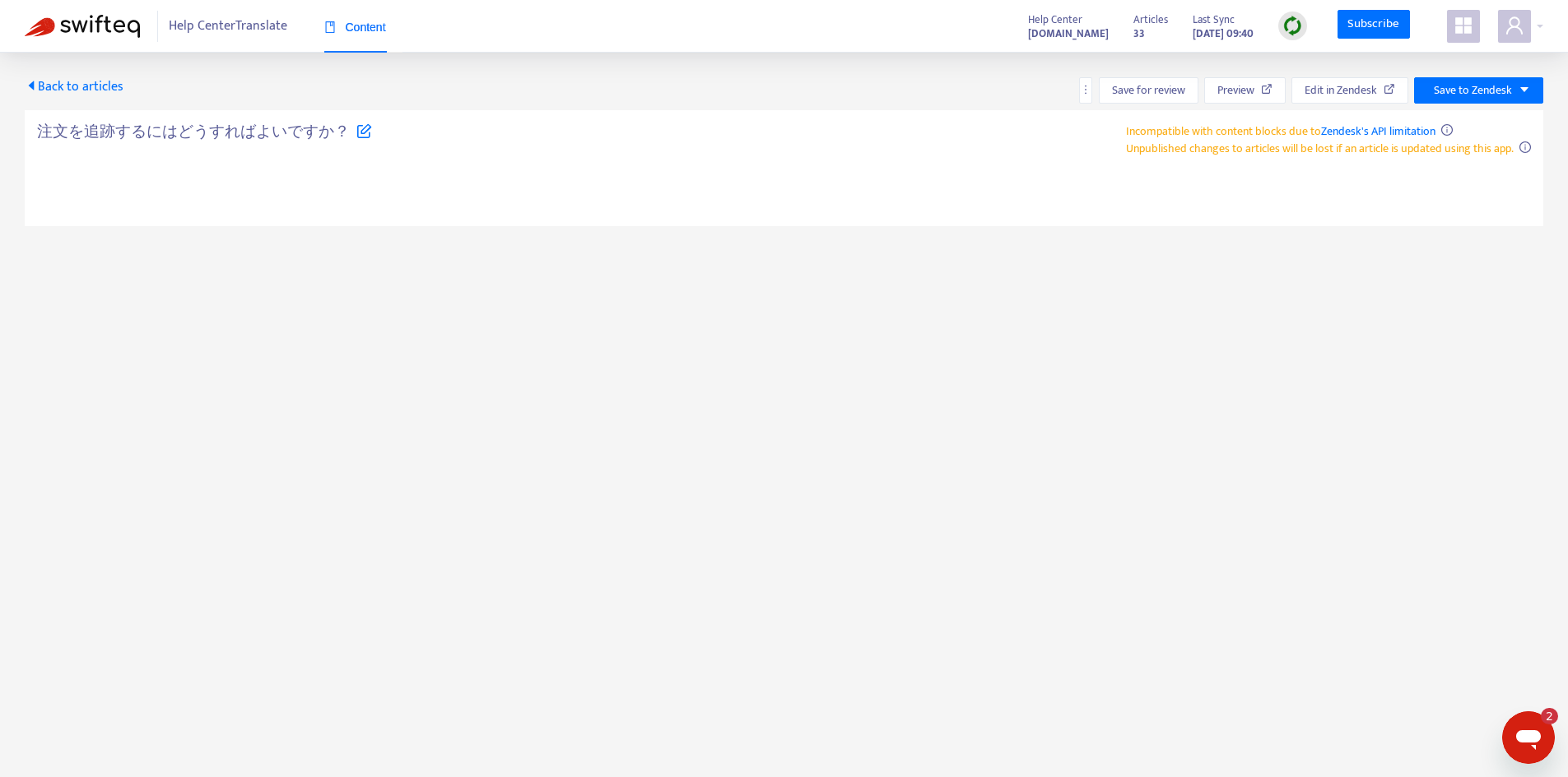
type textarea "**********"
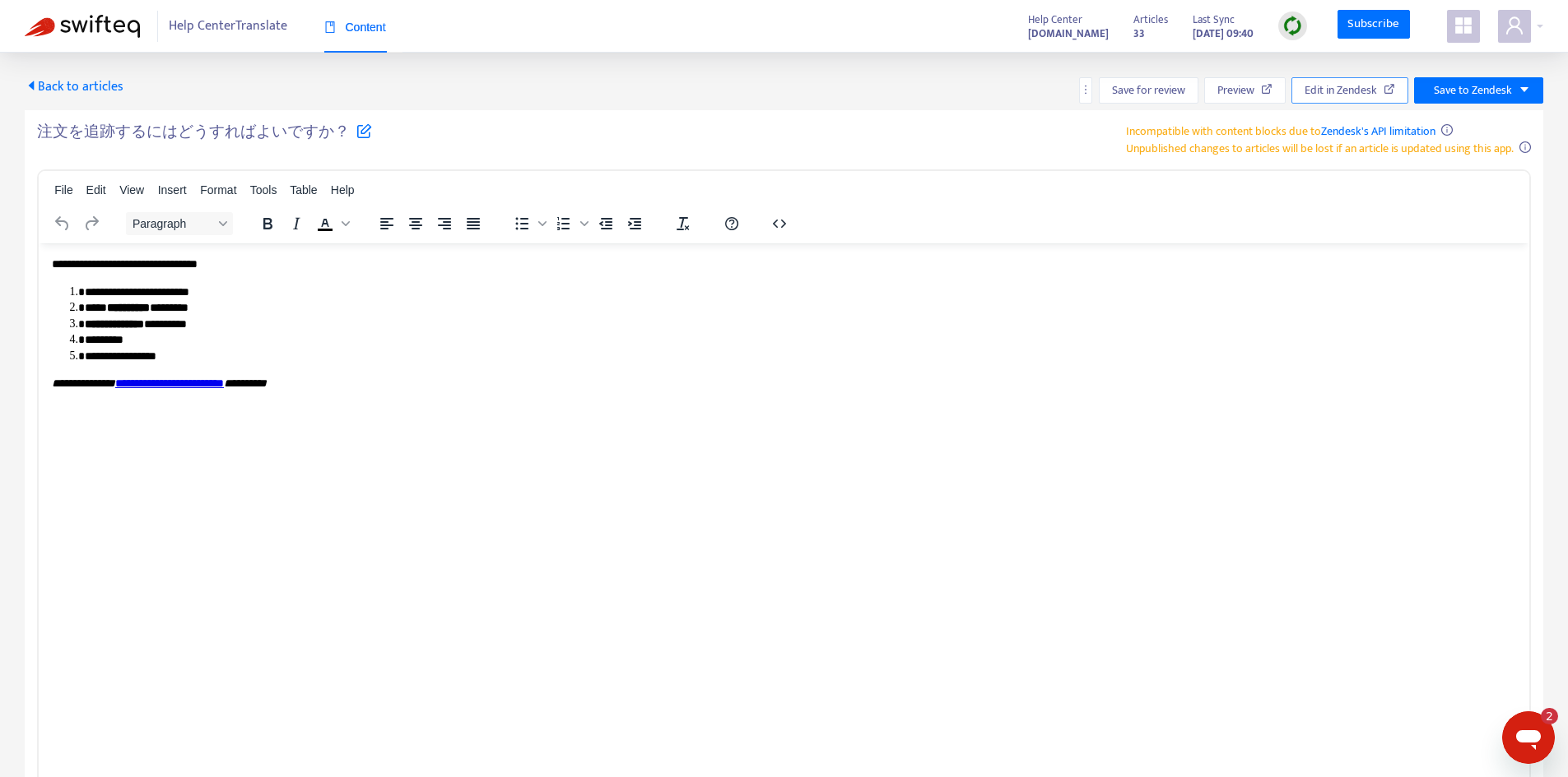
click at [1357, 93] on span "Edit in Zendesk" at bounding box center [1341, 90] width 73 height 18
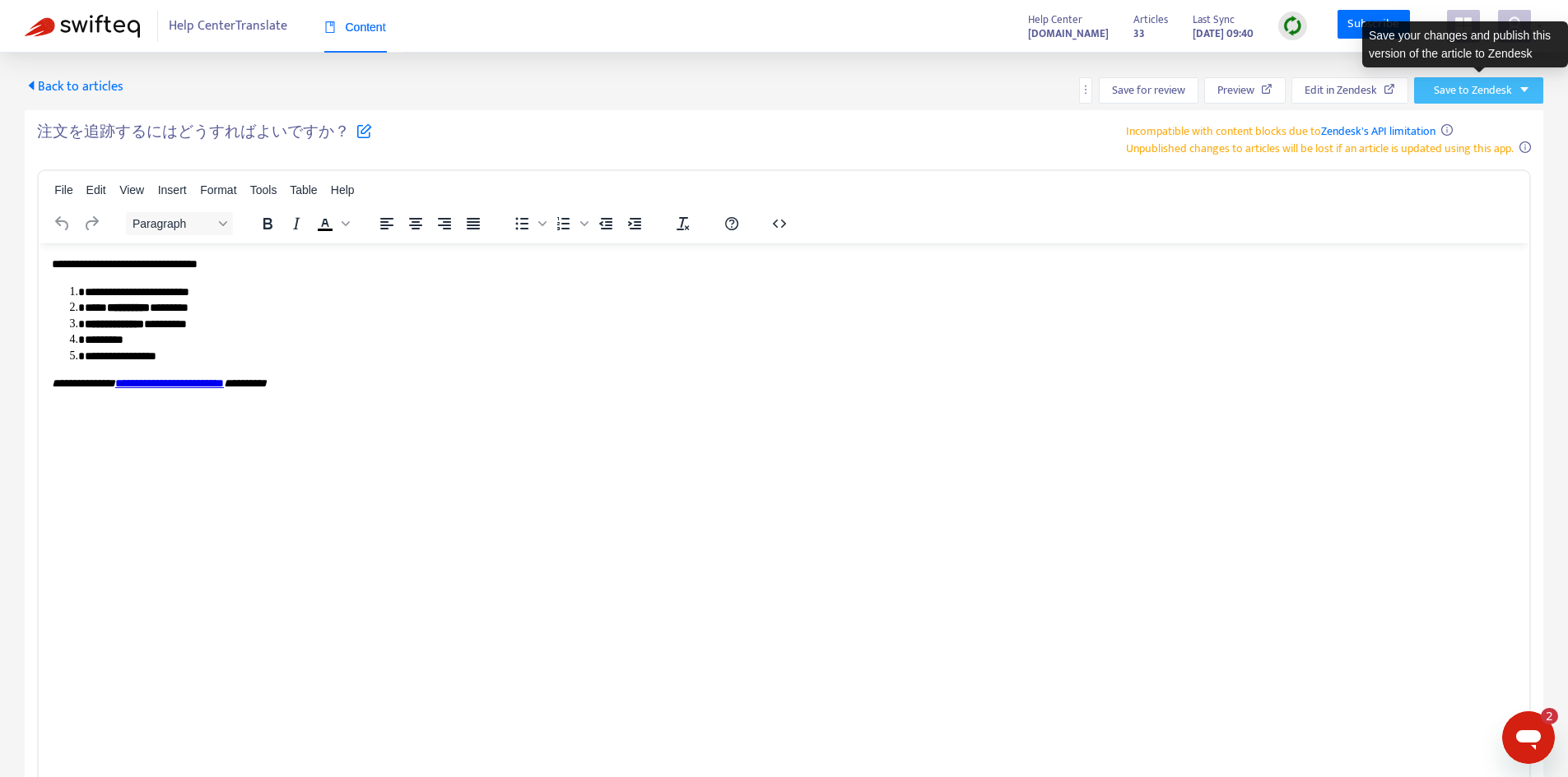
click at [1525, 90] on icon "caret-down" at bounding box center [1524, 90] width 8 height 5
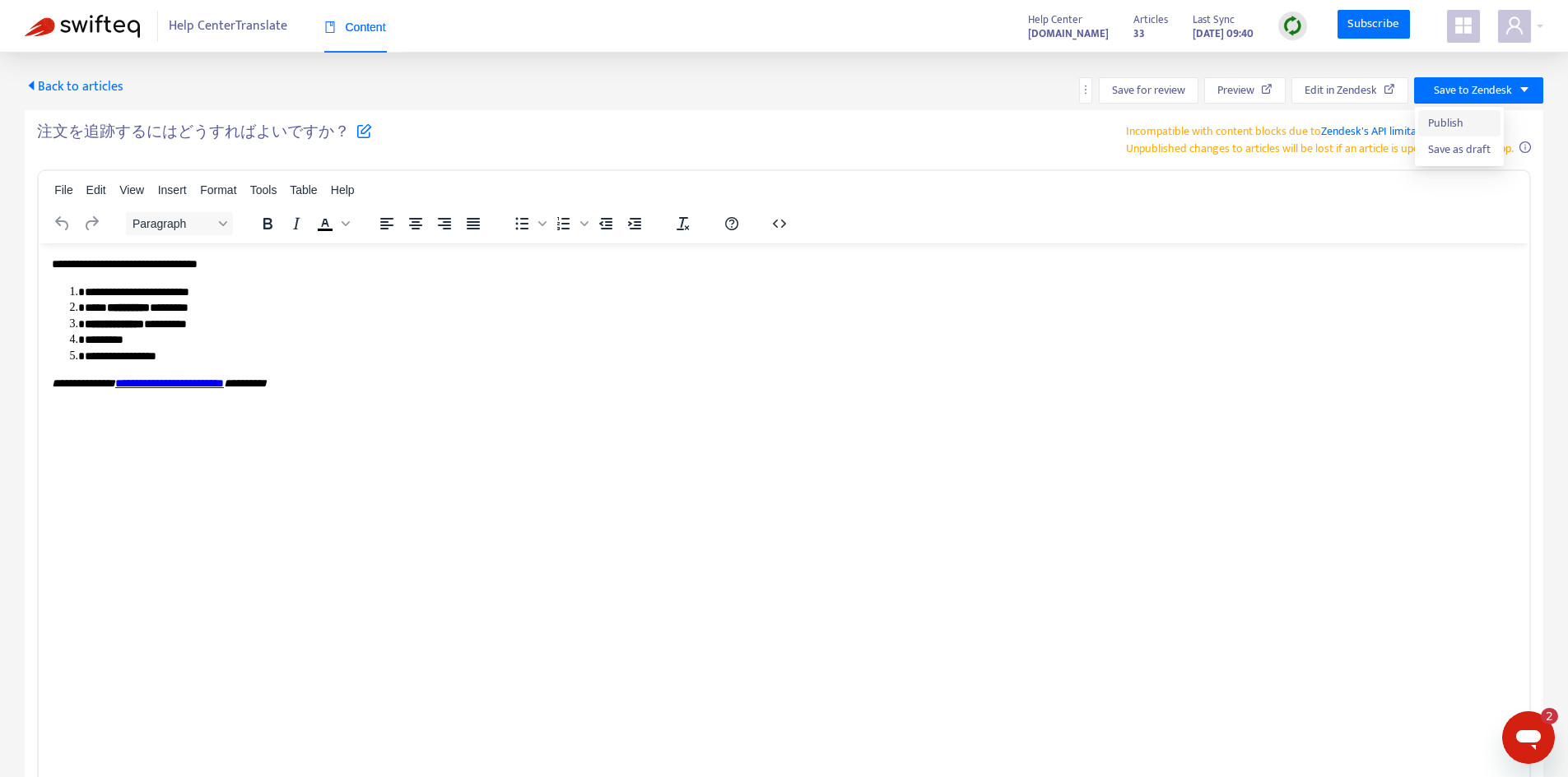
click at [1445, 121] on span "Publish" at bounding box center [1459, 123] width 63 height 18
click at [55, 87] on span "Back to articles" at bounding box center [74, 87] width 98 height 23
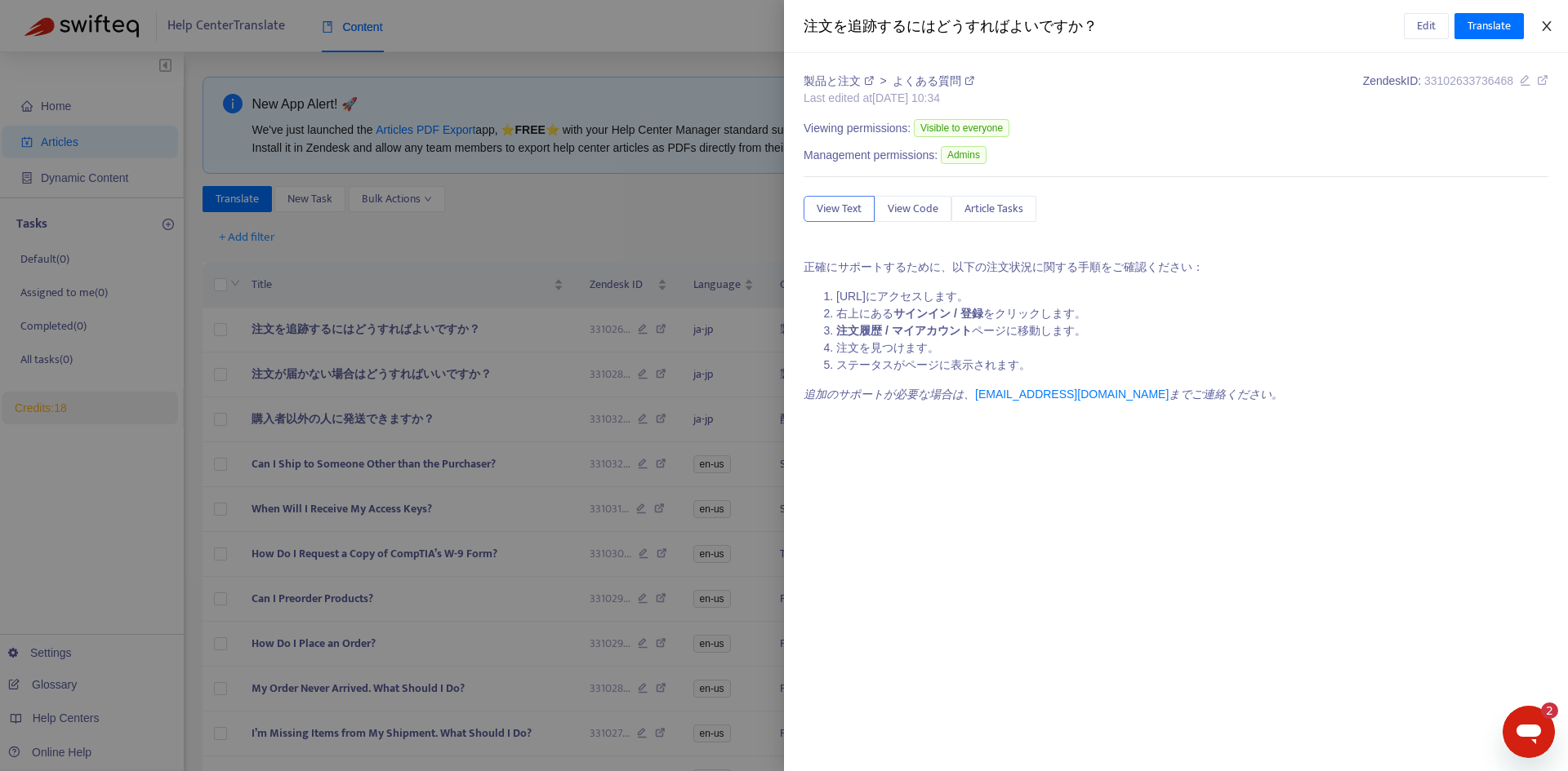
click at [1547, 20] on icon "close" at bounding box center [1547, 25] width 13 height 13
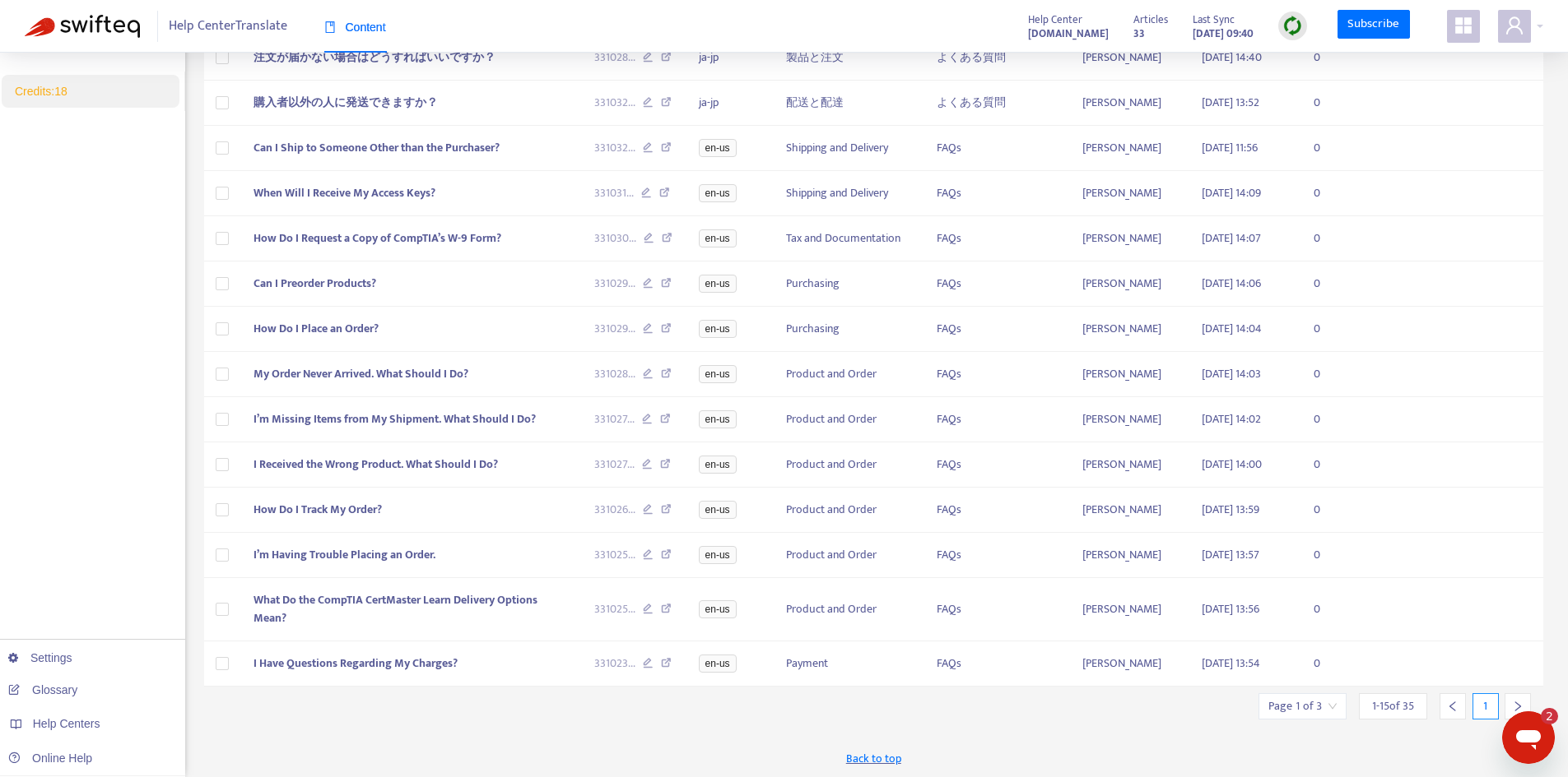
scroll to position [330, 0]
click at [1508, 706] on div at bounding box center [1517, 704] width 27 height 27
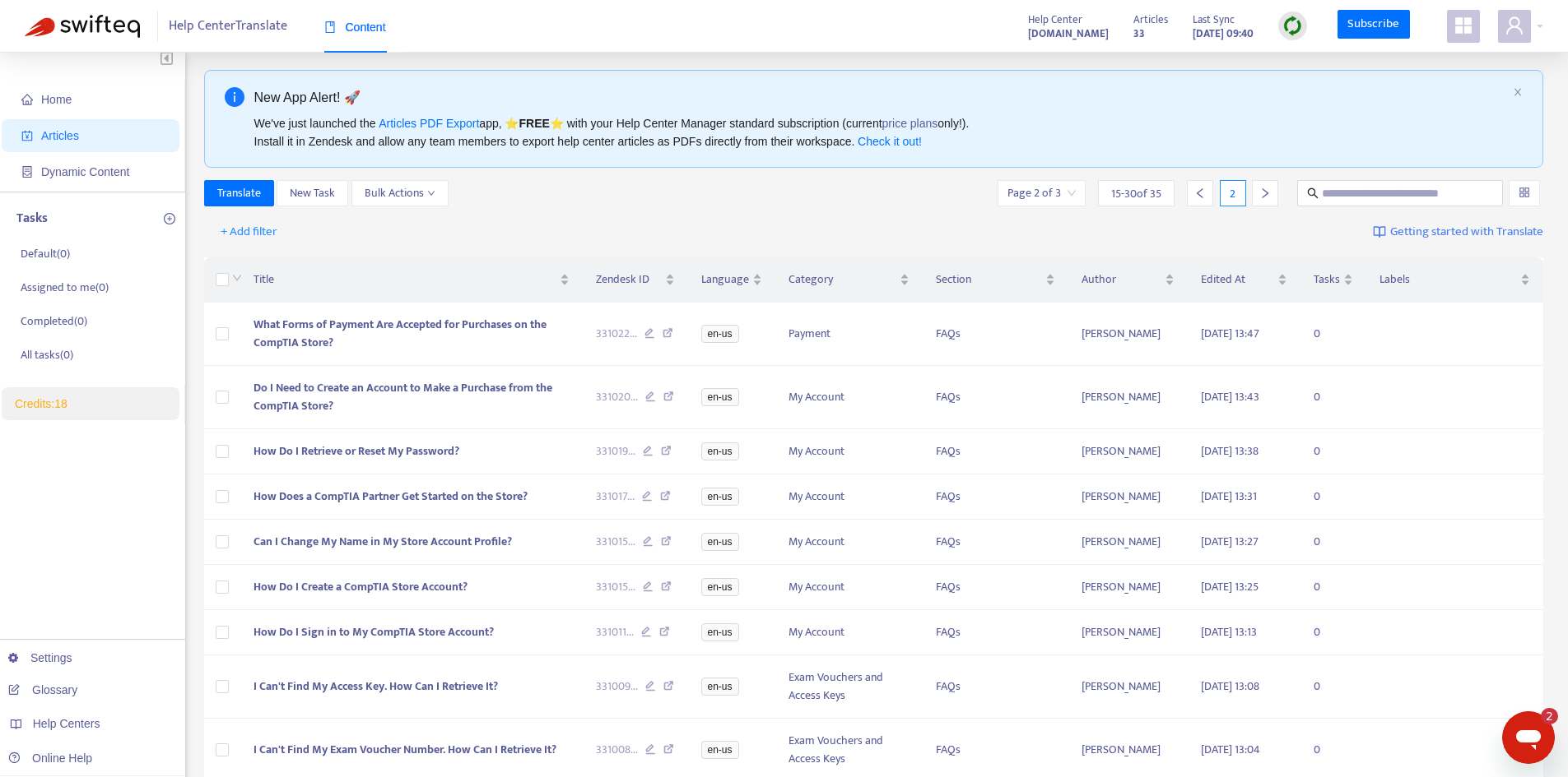
scroll to position [4, 0]
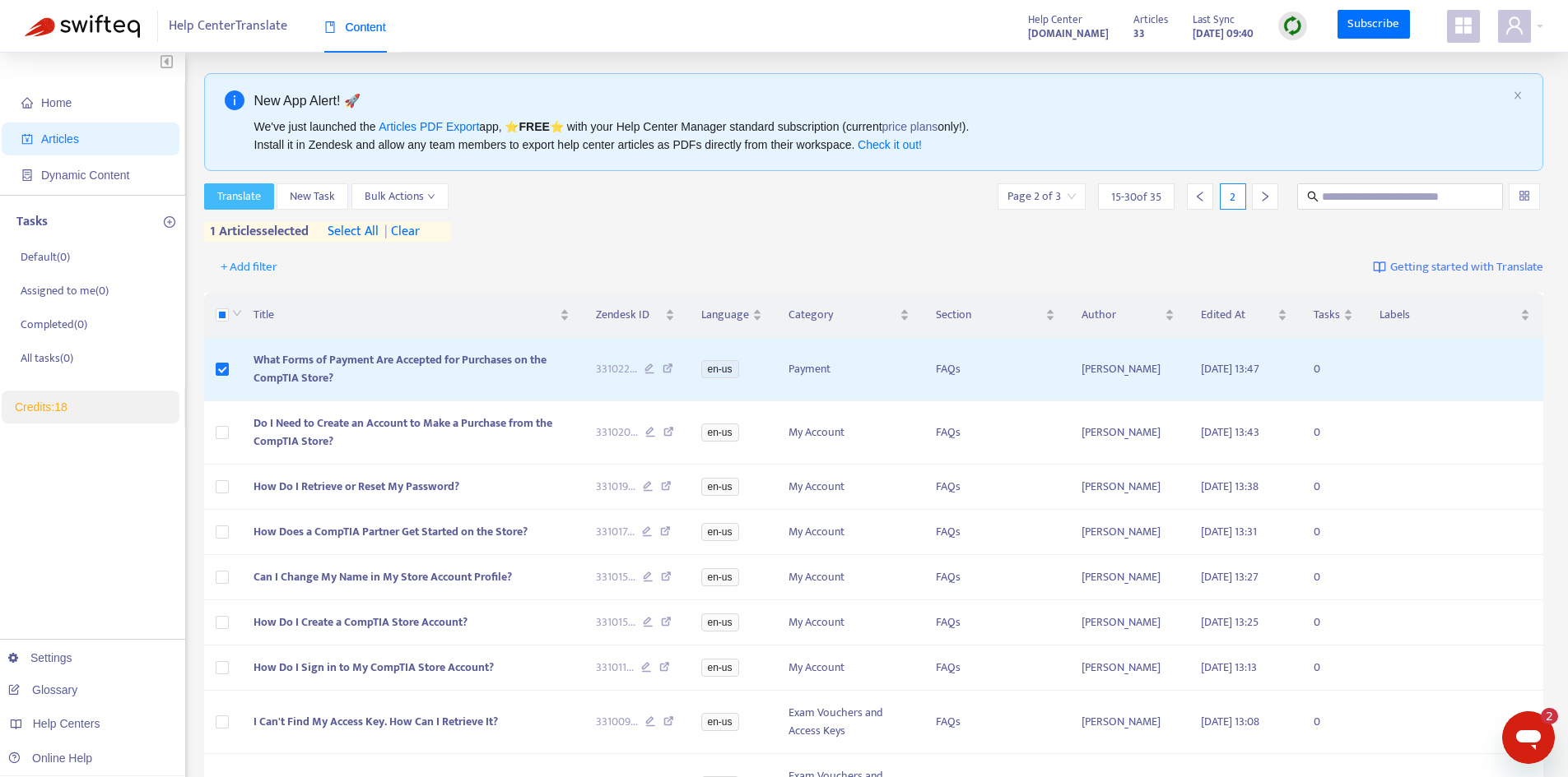
click at [232, 193] on span "Translate" at bounding box center [239, 197] width 43 height 18
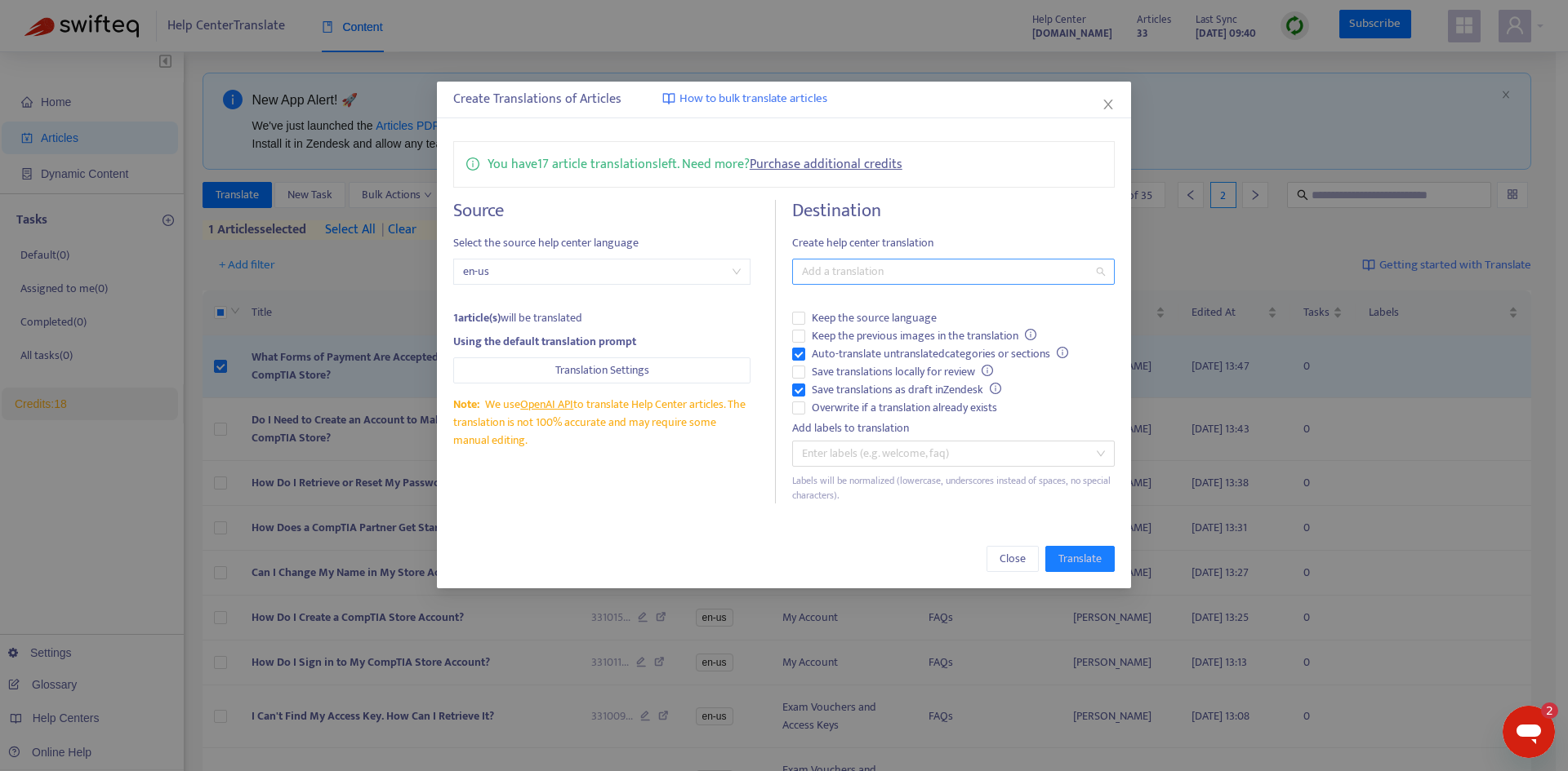
click at [1103, 279] on div "Add a translation" at bounding box center [953, 271] width 322 height 26
click at [1012, 344] on body "Help Center Translate Content Help Center [DOMAIN_NAME] Articles 33 Last Sync […" at bounding box center [778, 617] width 1556 height 1242
click at [1105, 268] on div "Add a translation" at bounding box center [953, 271] width 322 height 26
click at [854, 327] on div "Japanese ( ja-jp )" at bounding box center [954, 331] width 297 height 18
click at [888, 507] on div "You have 17 article translations left. Need more? Purchase additional credits S…" at bounding box center [785, 322] width 695 height 395
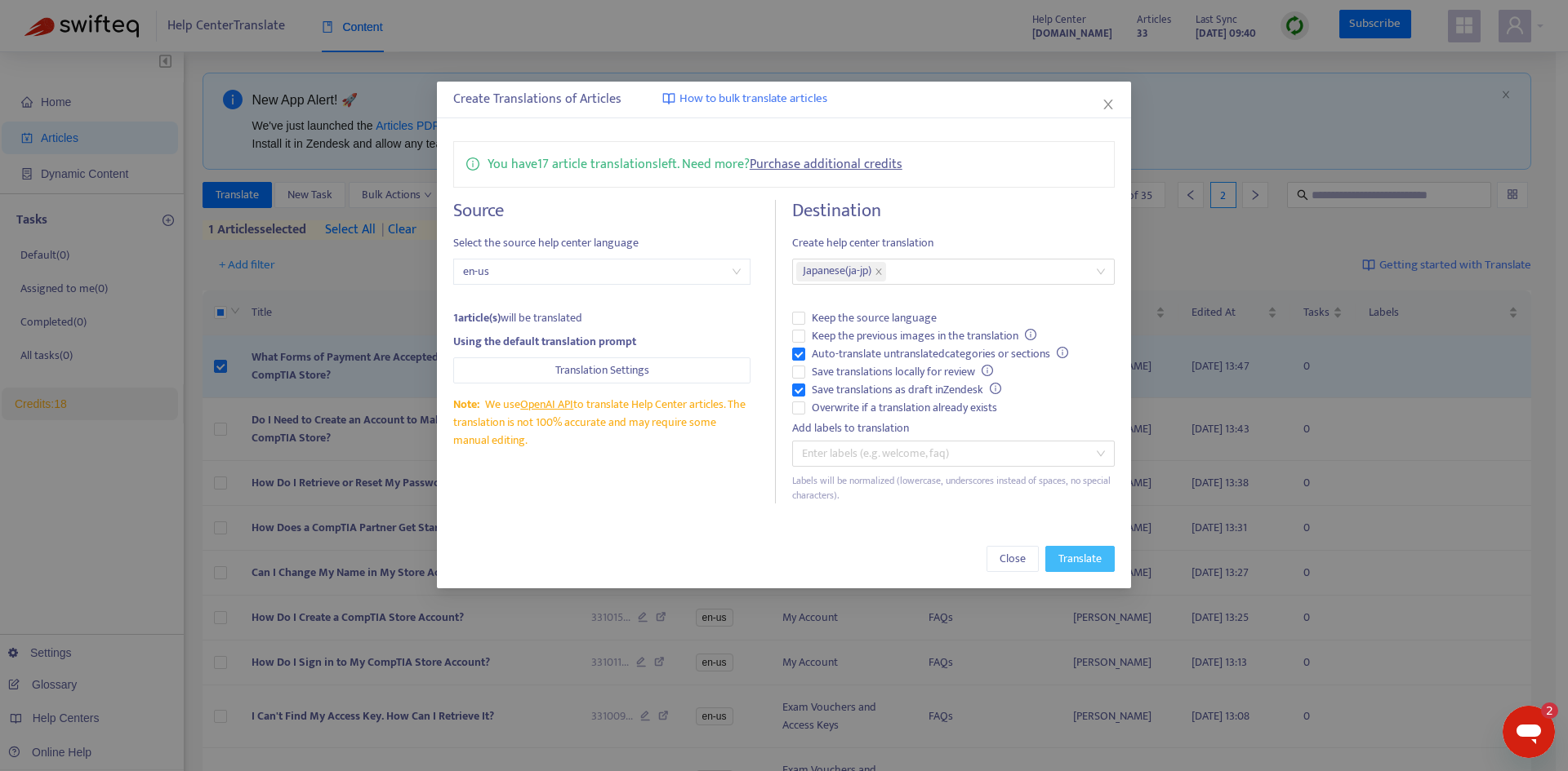
click at [1082, 560] on span "Translate" at bounding box center [1080, 559] width 43 height 18
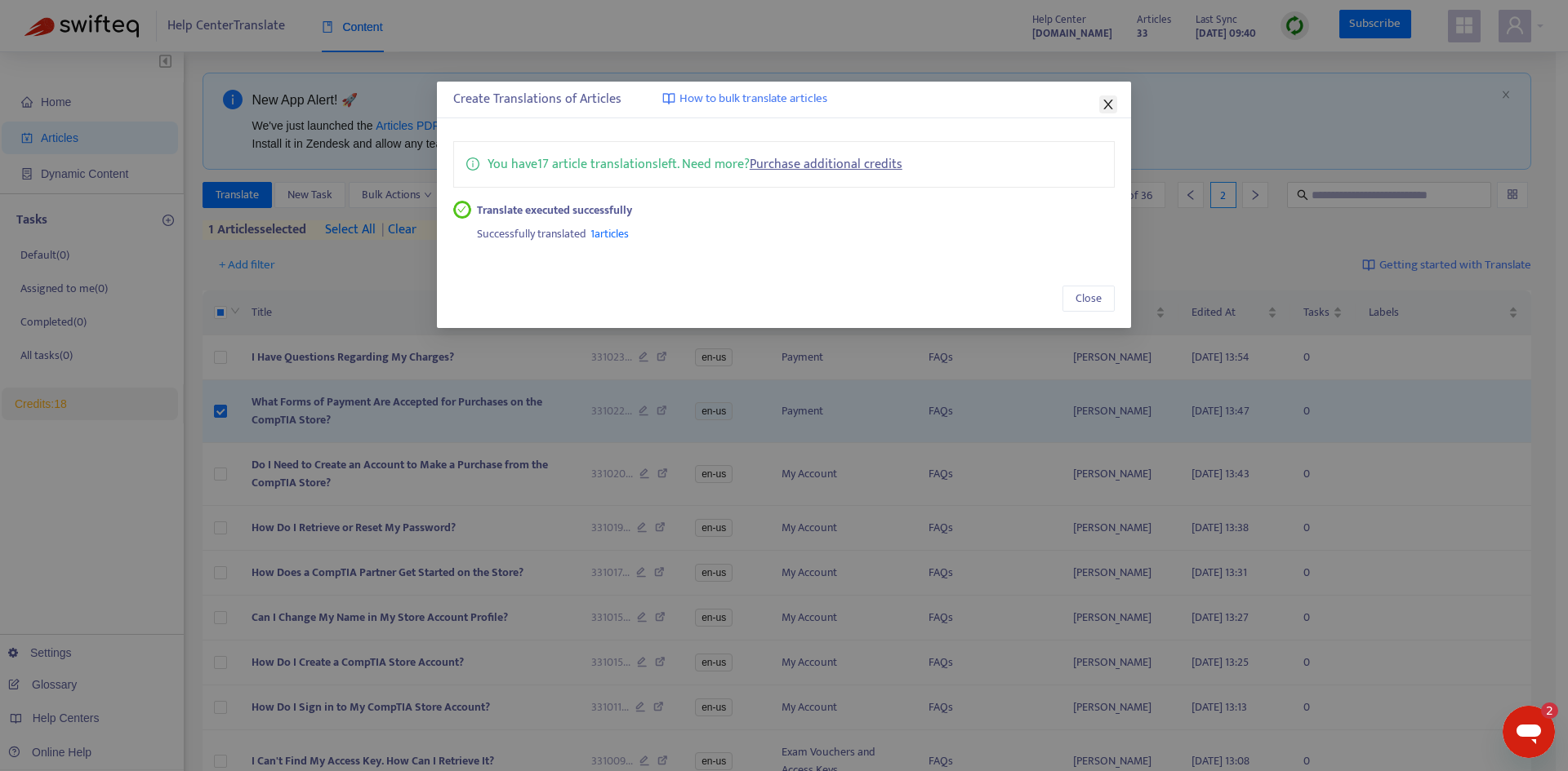
click at [1111, 108] on icon "close" at bounding box center [1107, 103] width 13 height 13
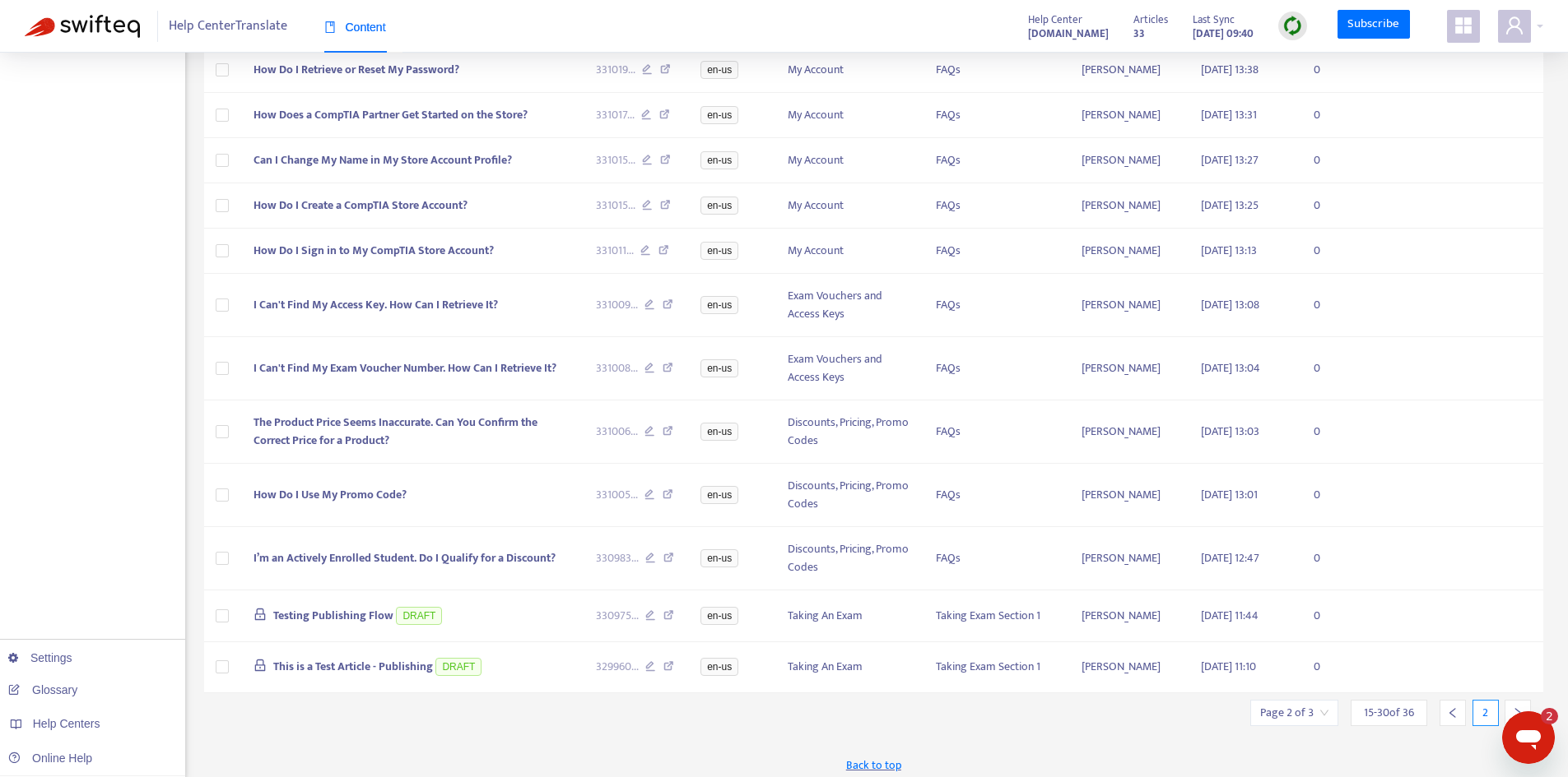
scroll to position [477, 0]
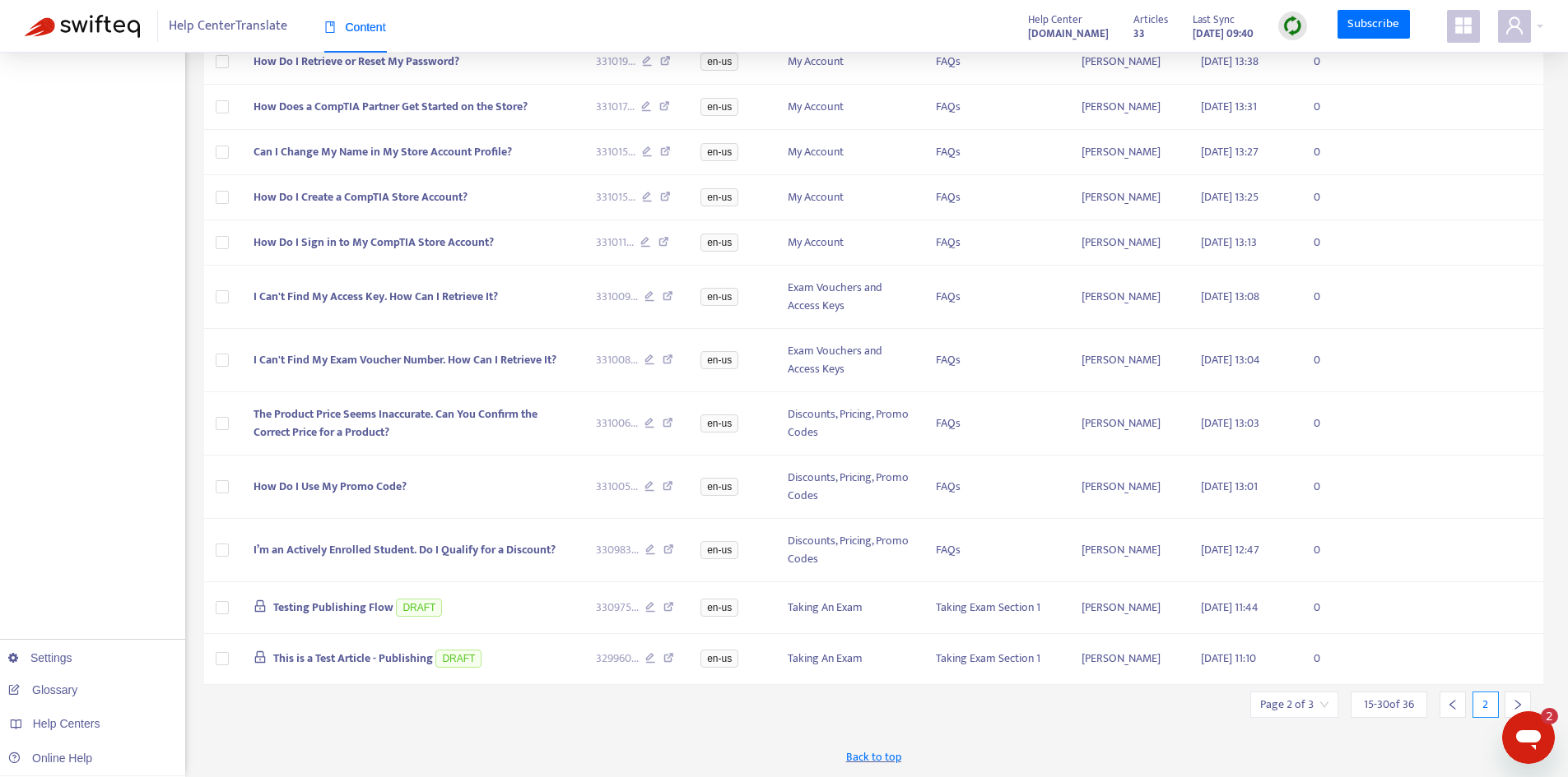
click at [1455, 715] on div at bounding box center [1452, 704] width 27 height 27
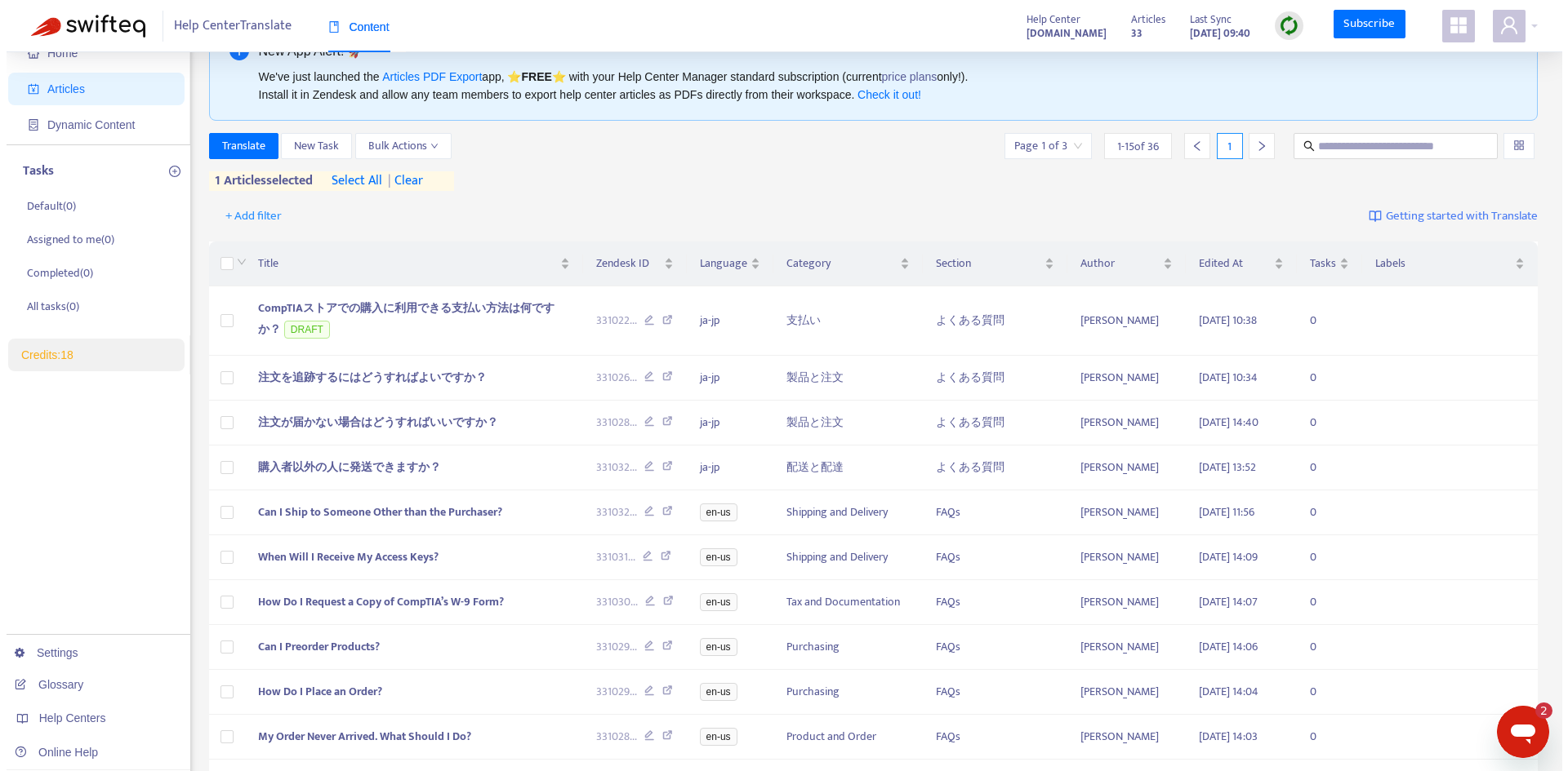
scroll to position [12, 0]
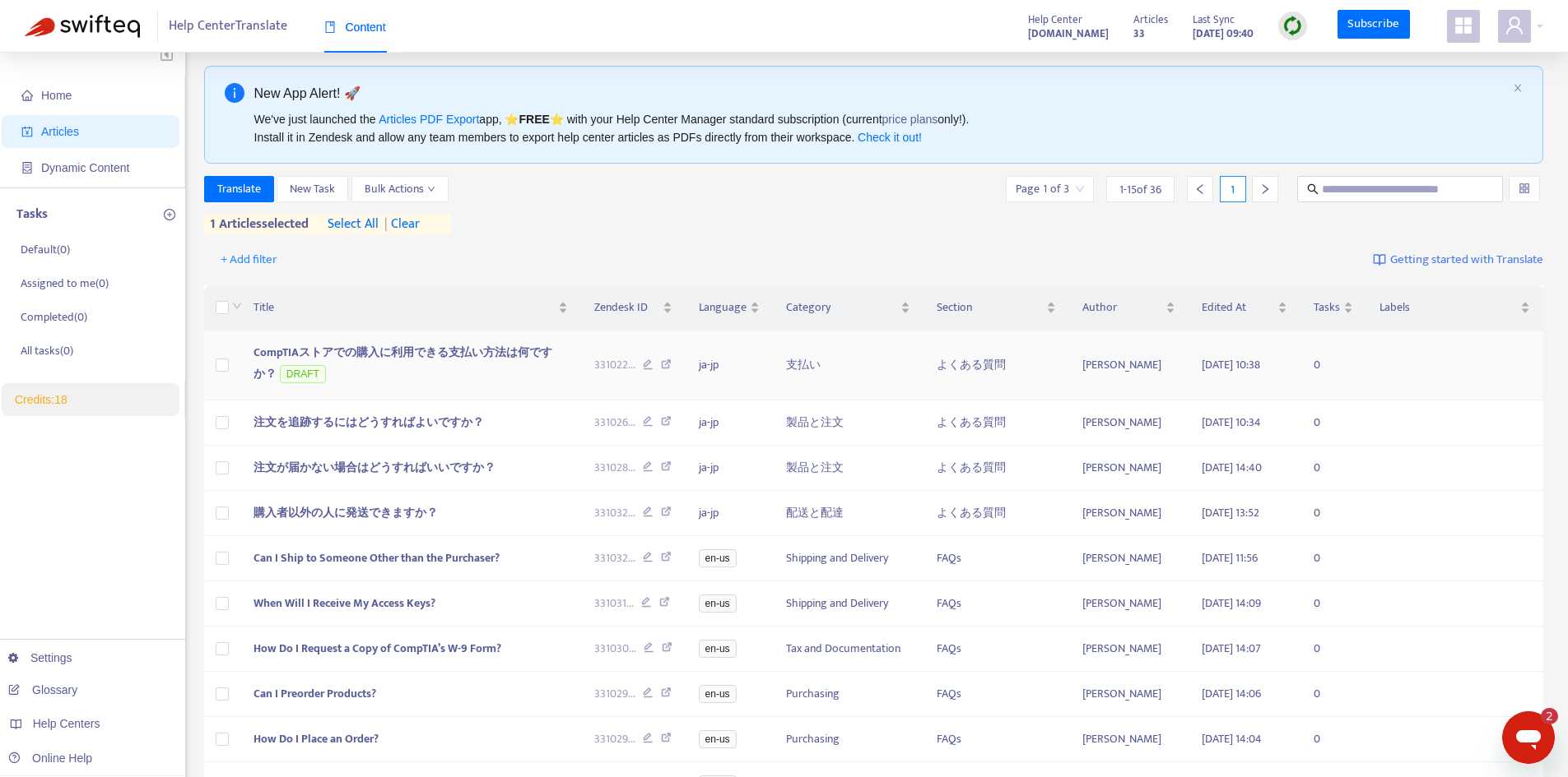
click at [360, 355] on span "CompTIAストアでの購入に利用できる支払い方法は何ですか？" at bounding box center [403, 363] width 299 height 40
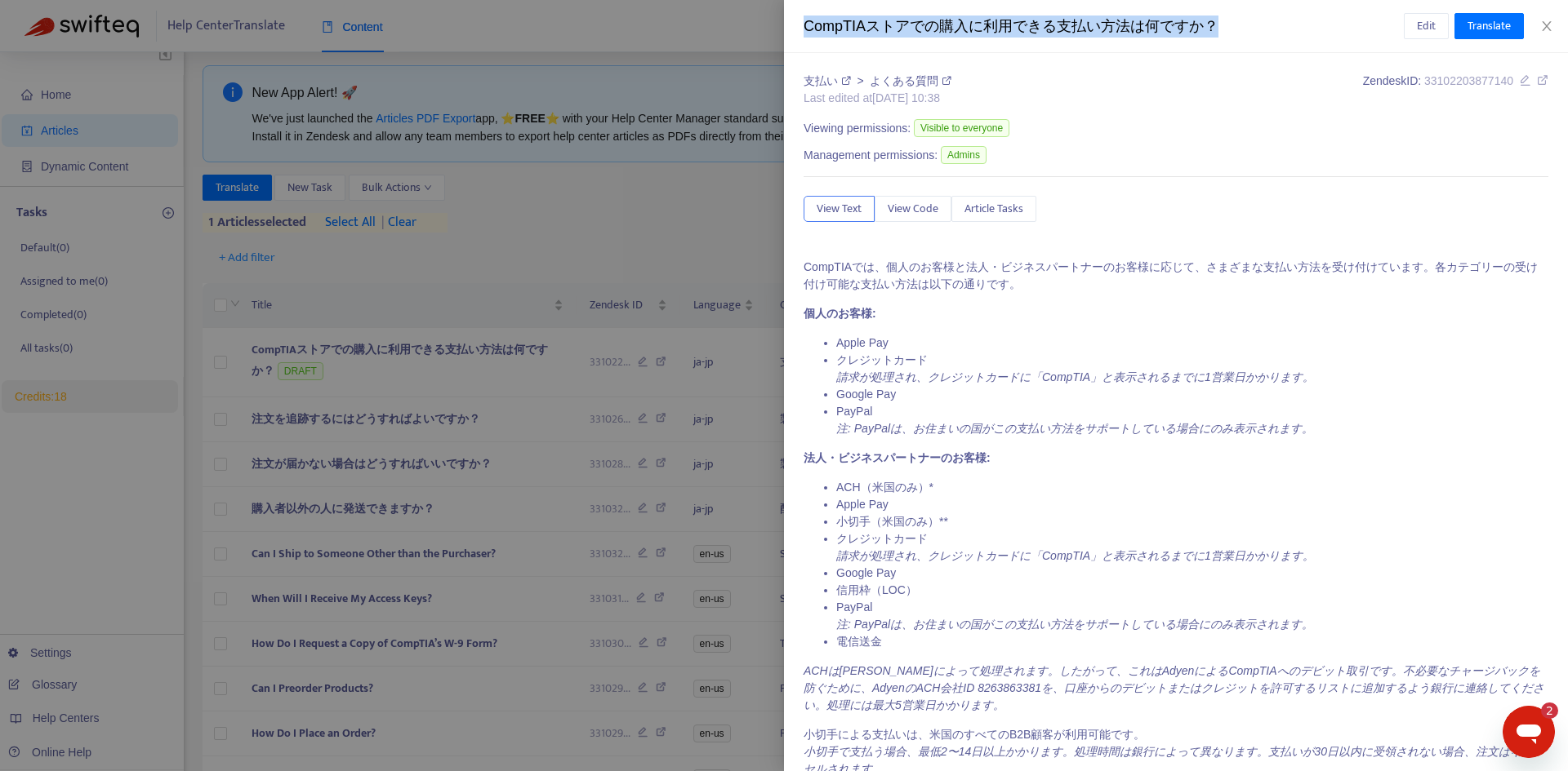
drag, startPoint x: 1221, startPoint y: 22, endPoint x: 807, endPoint y: 36, distance: 414.2
click at [807, 36] on div "CompTIAストアでの購入に利用できる支払い方法は何ですか？" at bounding box center [1103, 26] width 600 height 22
copy div "CompTIAストアでの購入に利用できる支払い方法は何ですか？"
click at [828, 85] on link "支払い" at bounding box center [829, 80] width 51 height 13
click at [906, 84] on link "よくある質問" at bounding box center [911, 80] width 82 height 13
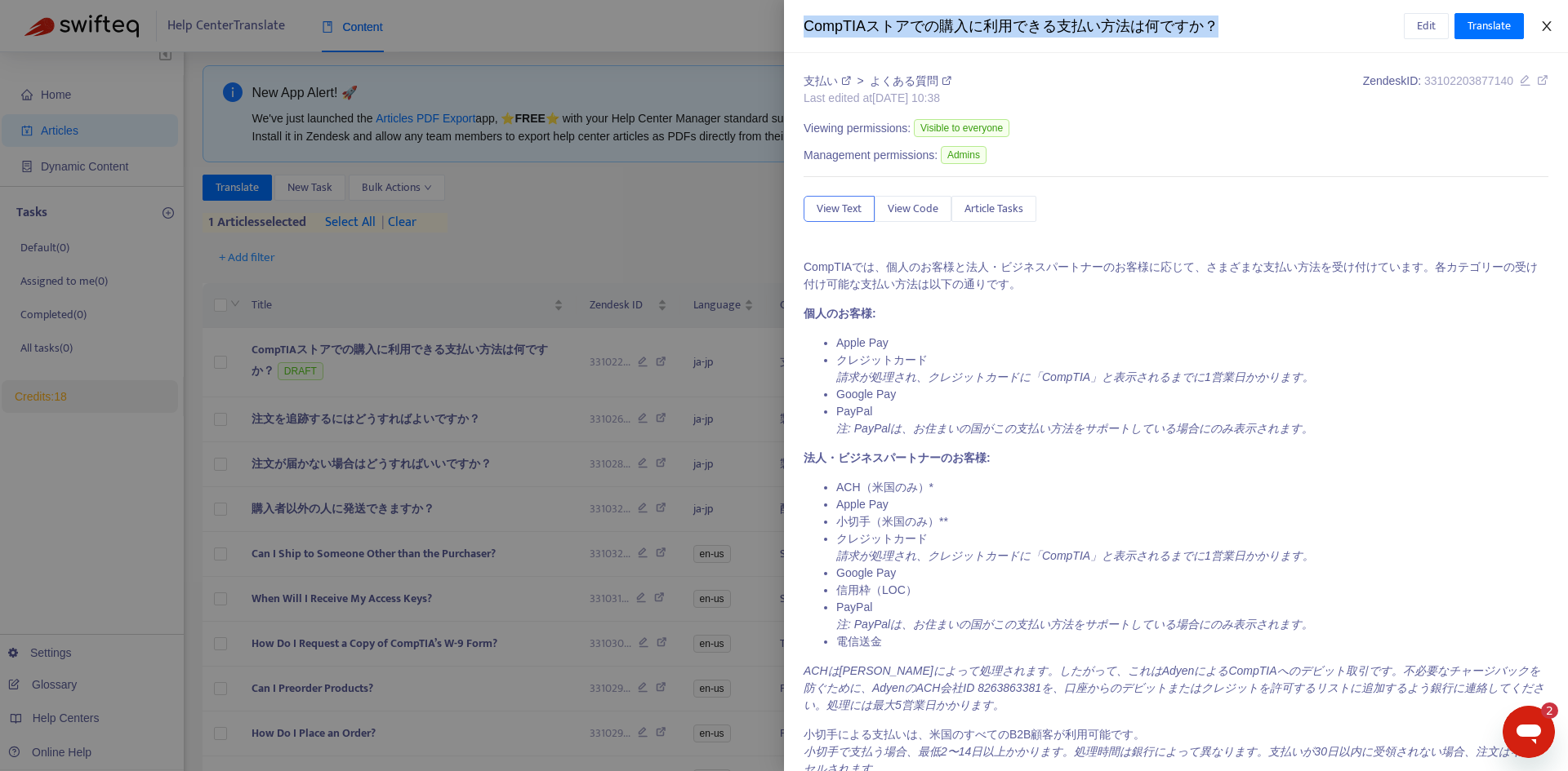
click at [1546, 27] on icon "close" at bounding box center [1547, 25] width 13 height 13
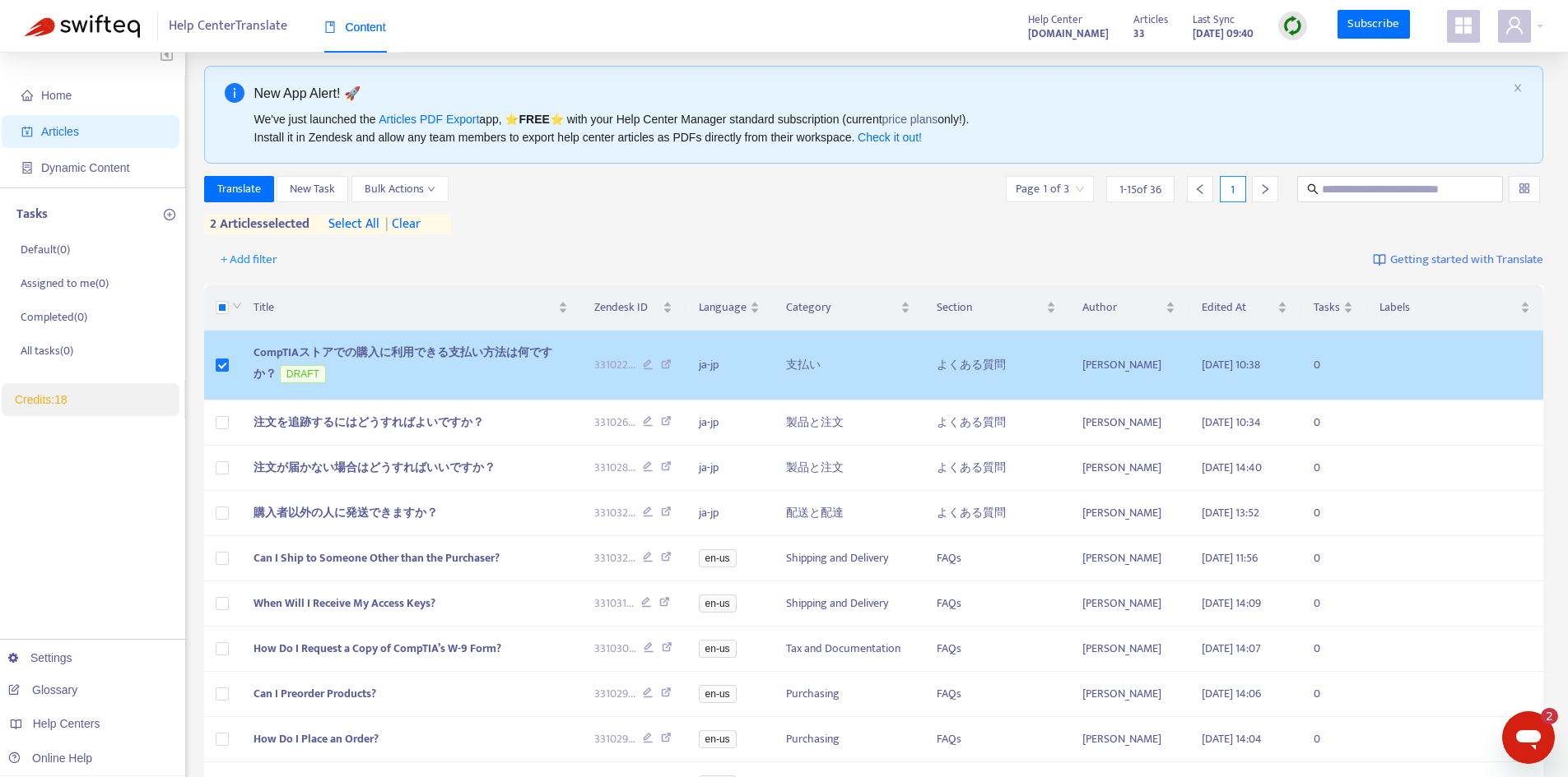
click at [317, 354] on span "CompTIAストアでの購入に利用できる支払い方法は何ですか？" at bounding box center [403, 363] width 299 height 40
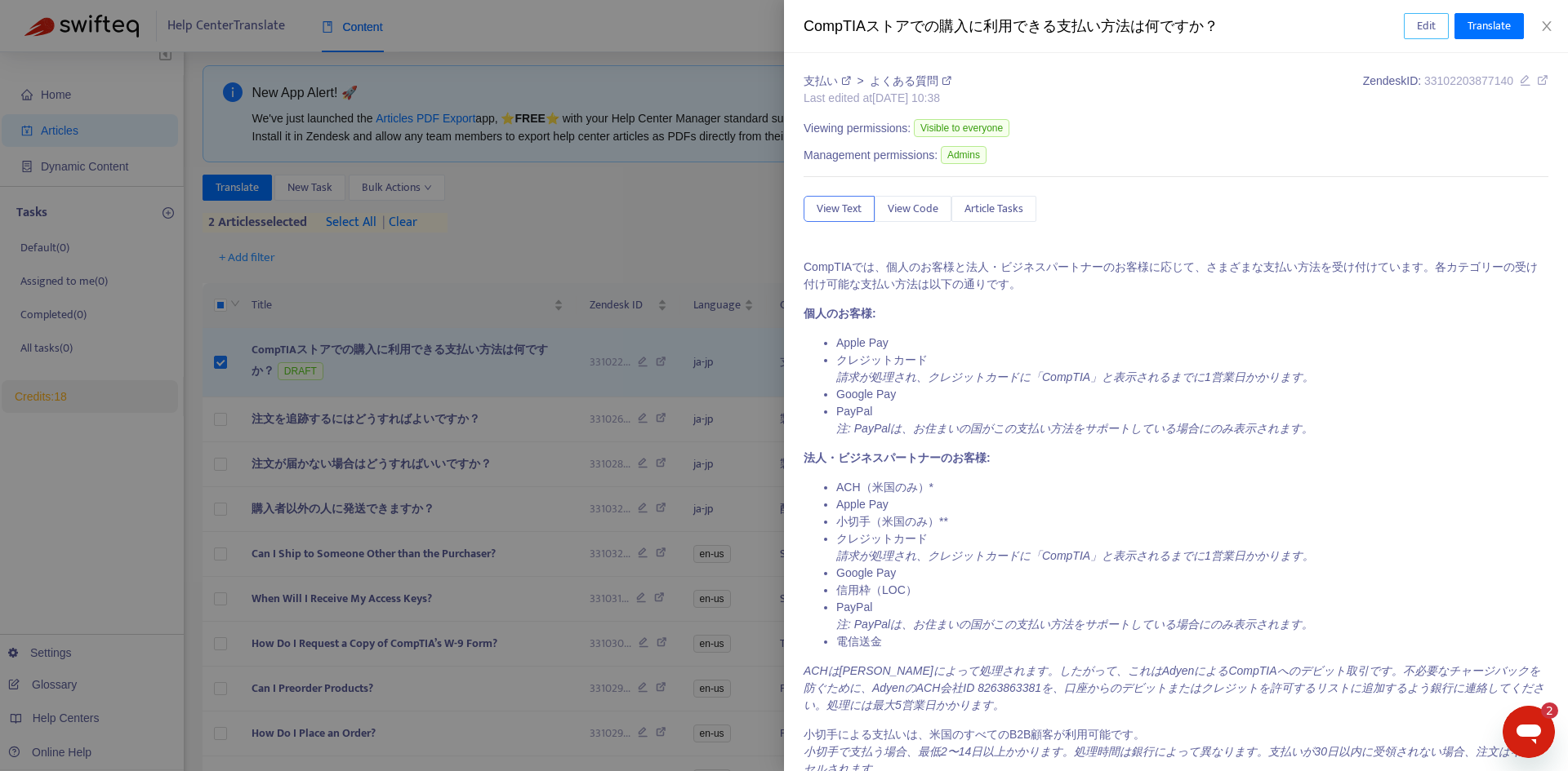
click at [1426, 18] on span "Edit" at bounding box center [1425, 26] width 19 height 18
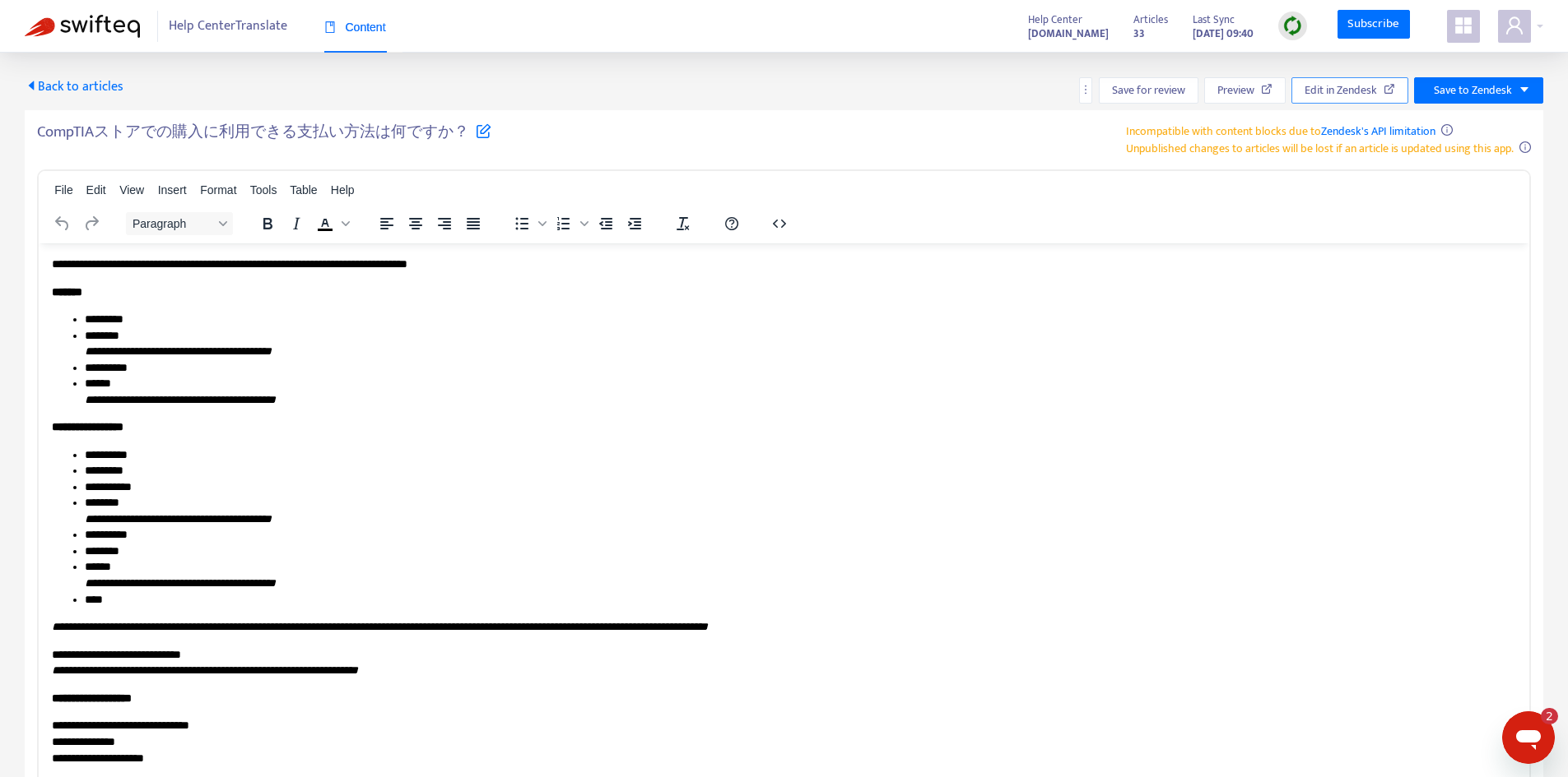
click at [1371, 92] on span "Edit in Zendesk" at bounding box center [1341, 90] width 73 height 18
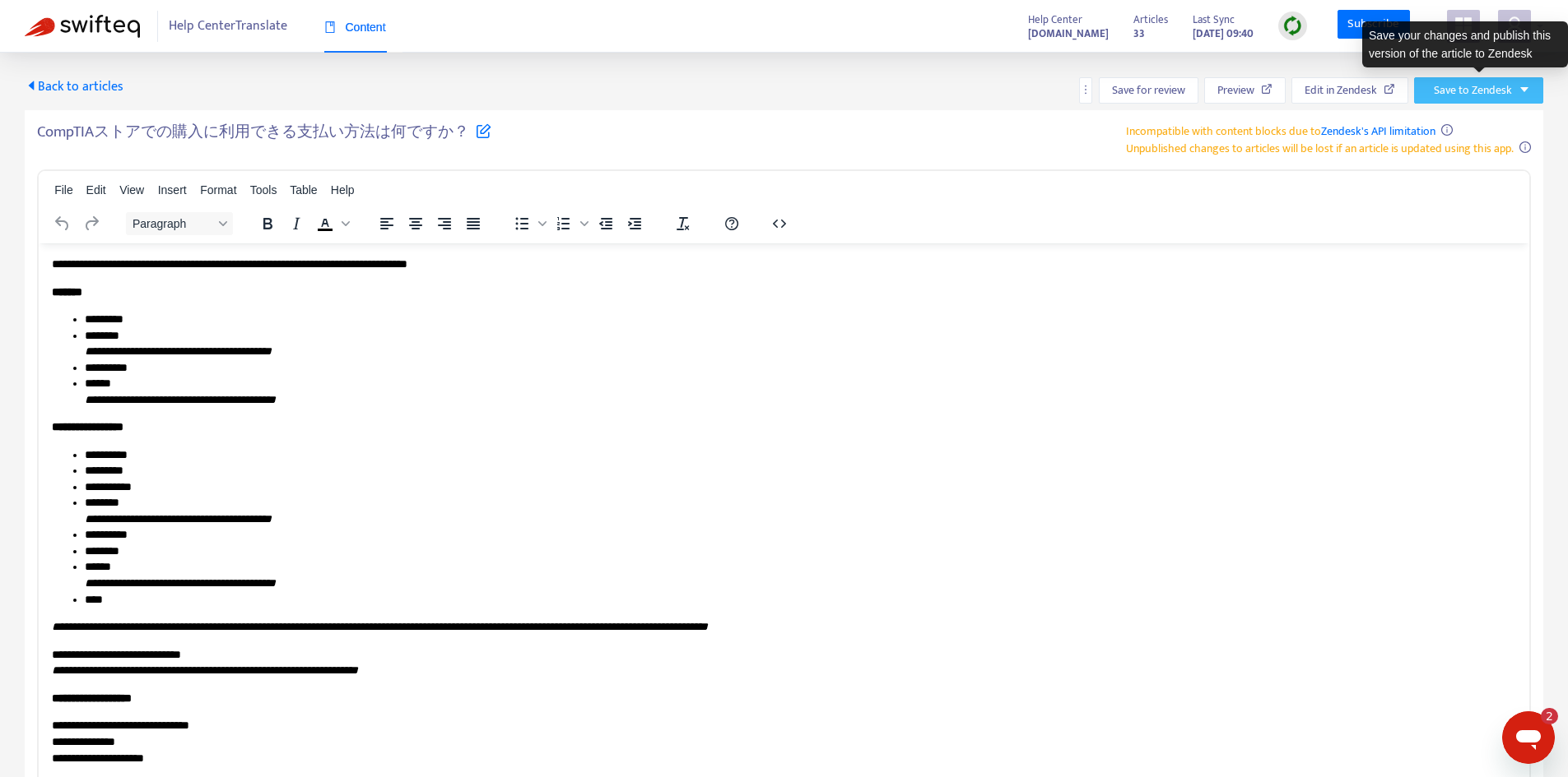
click at [1520, 84] on icon "caret-down" at bounding box center [1524, 90] width 12 height 12
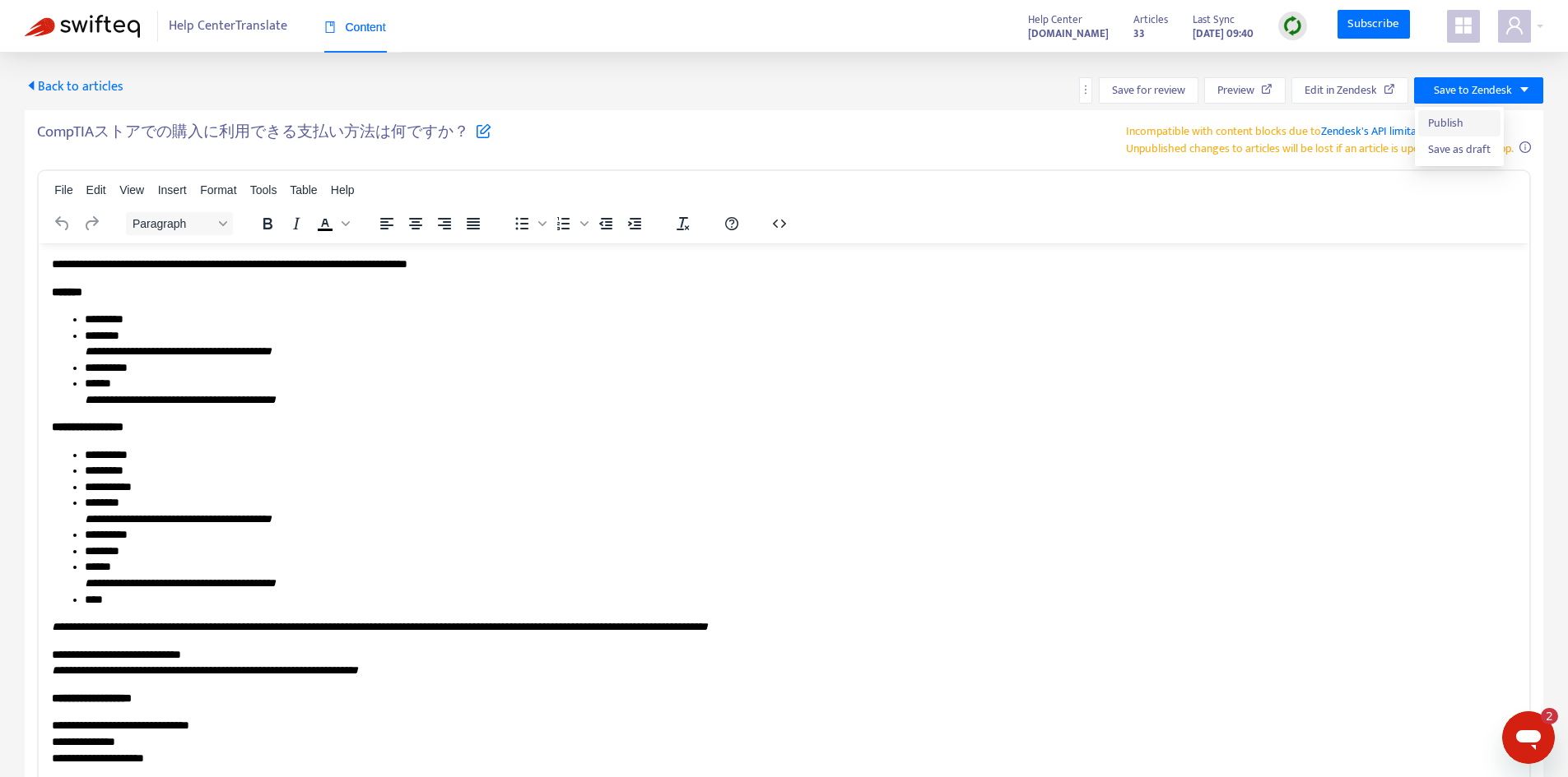
click at [1438, 123] on span "Publish" at bounding box center [1459, 123] width 63 height 18
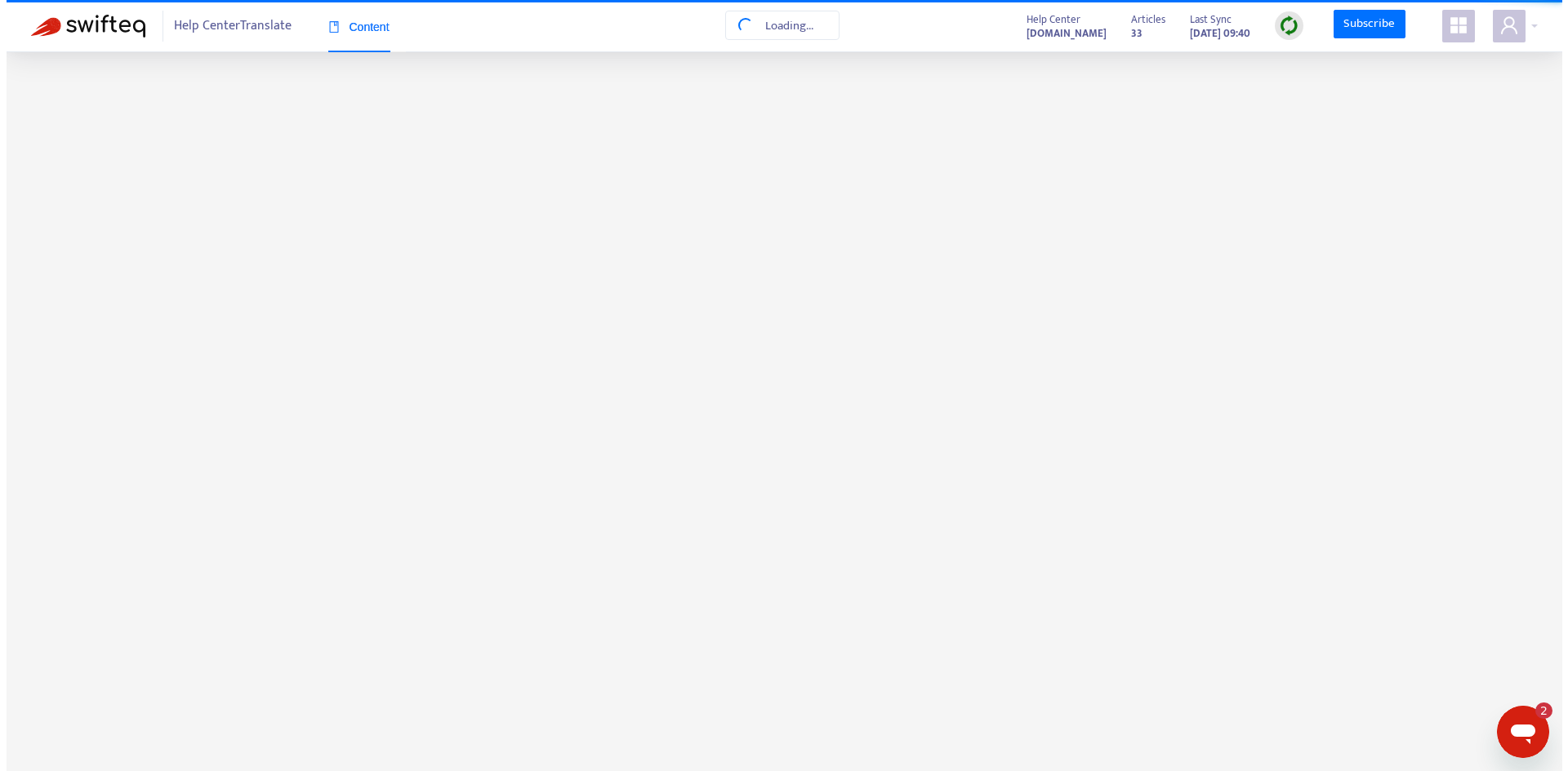
scroll to position [12, 0]
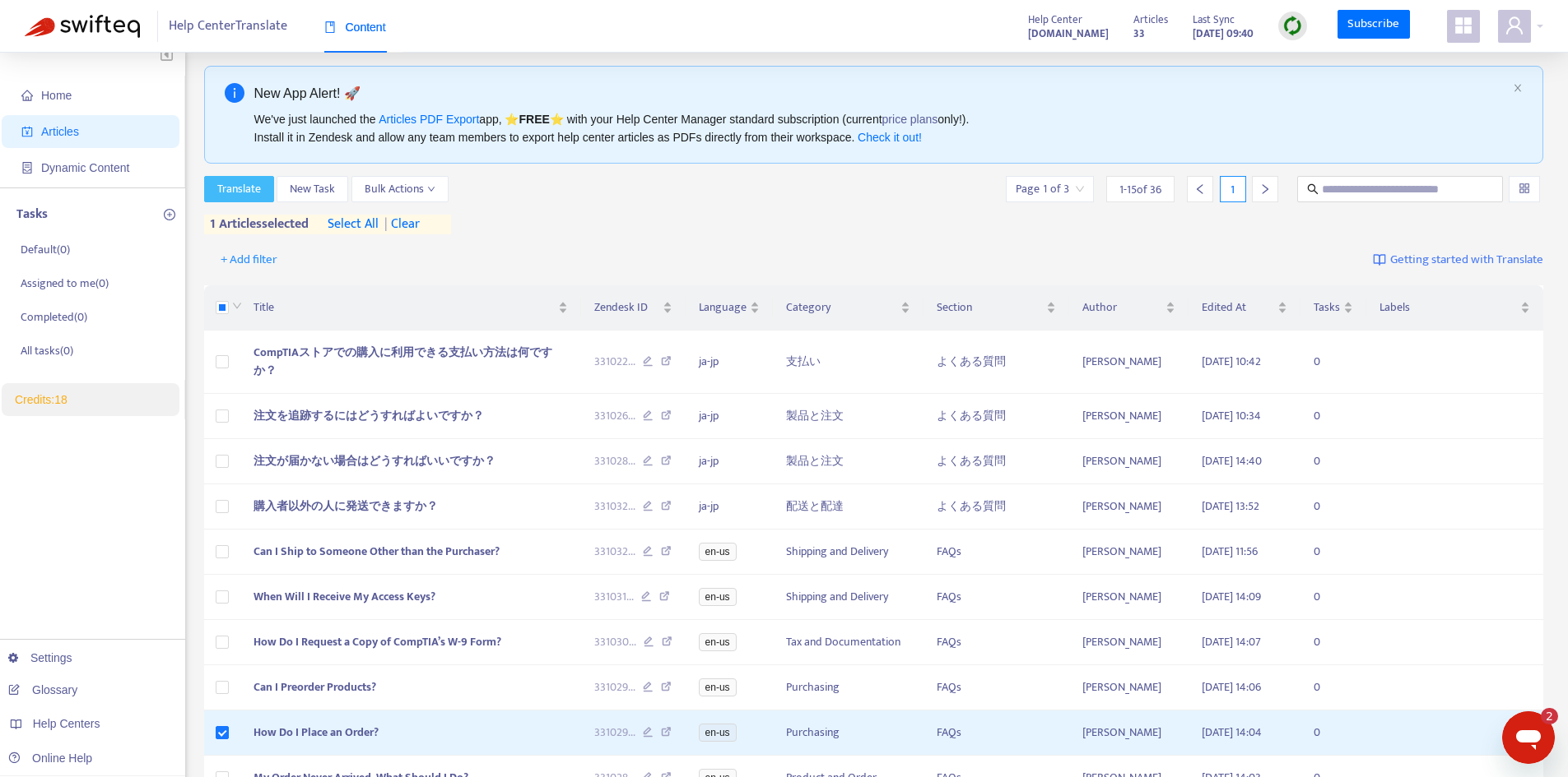
click at [245, 179] on button "Translate" at bounding box center [238, 189] width 70 height 27
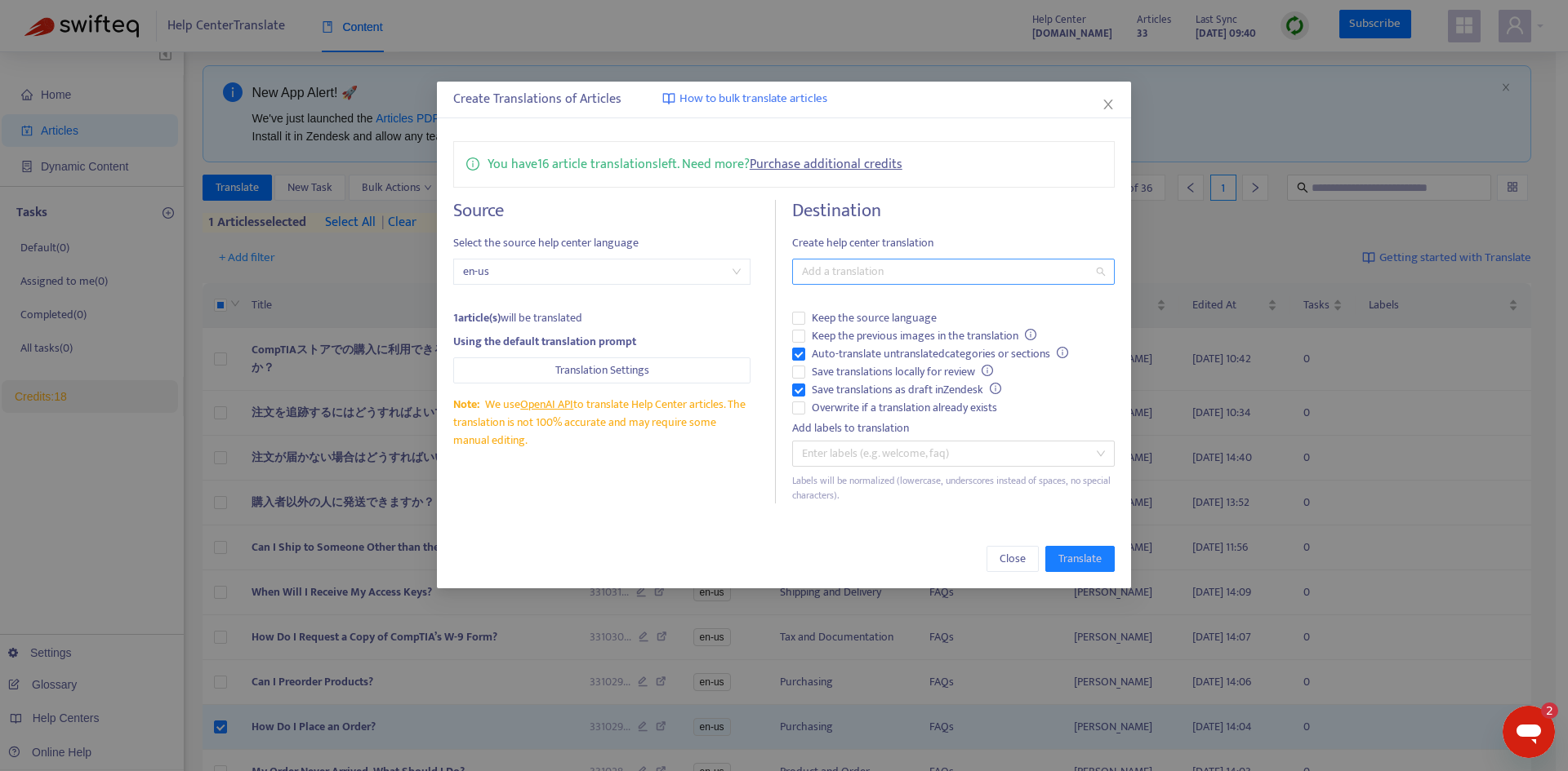
click at [1103, 272] on div "Add a translation" at bounding box center [953, 271] width 322 height 26
click at [902, 338] on div "Japanese ( ja-jp )" at bounding box center [954, 331] width 297 height 18
click at [1093, 567] on span "Translate" at bounding box center [1080, 559] width 43 height 18
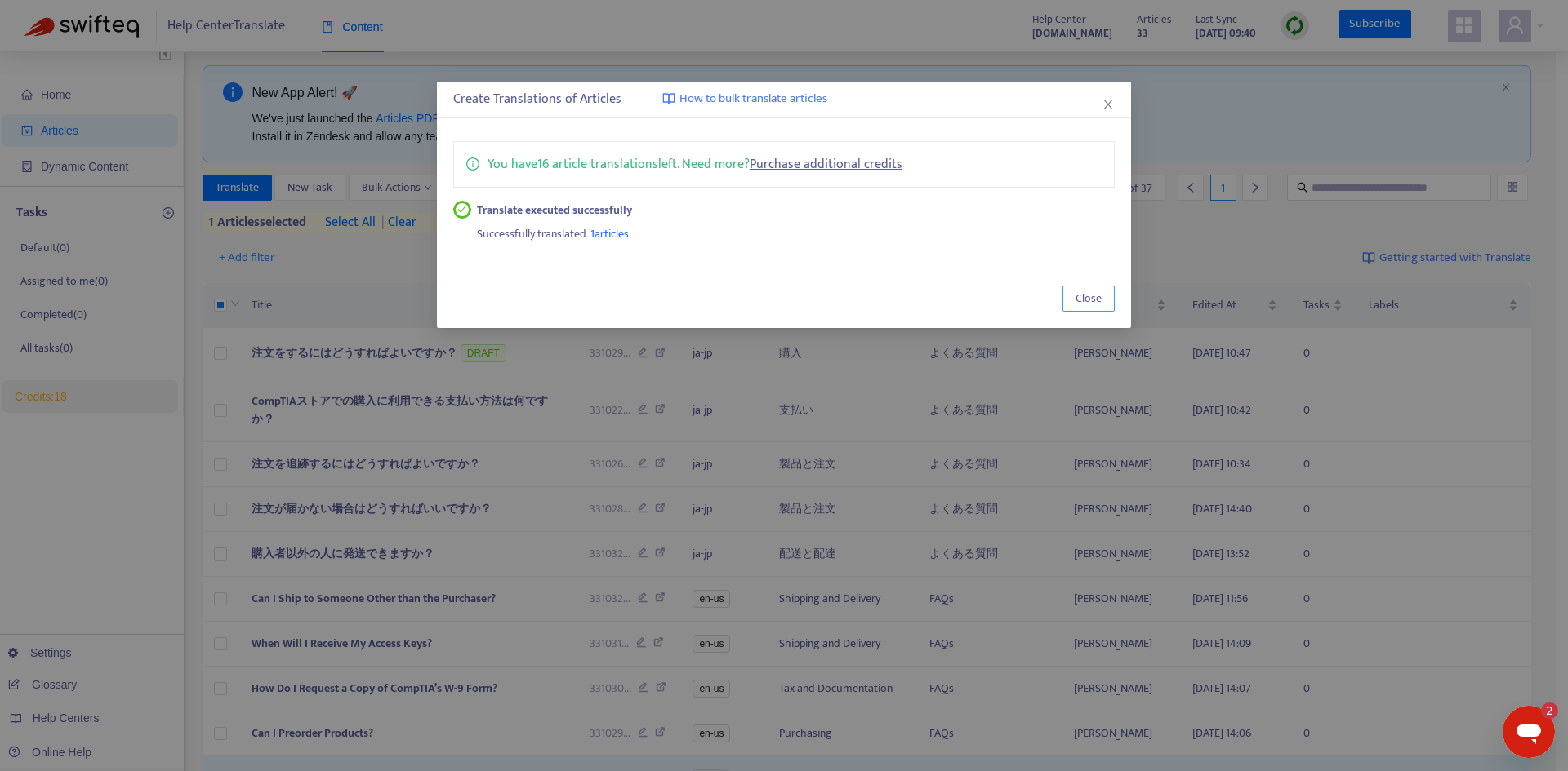
click at [1091, 294] on span "Close" at bounding box center [1089, 299] width 26 height 18
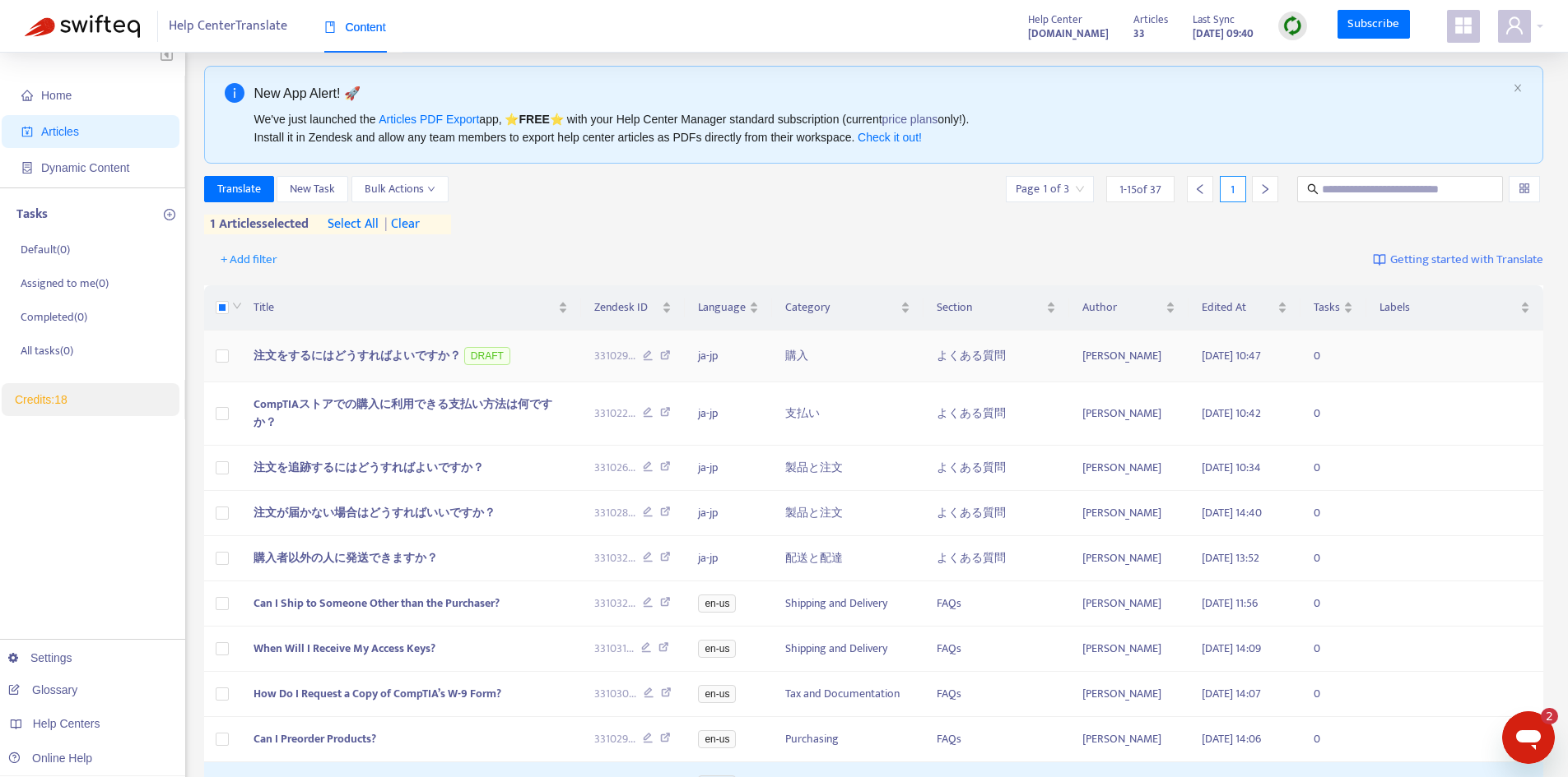
click at [428, 352] on span "注文をするにはどうすればよいですか？" at bounding box center [357, 355] width 208 height 19
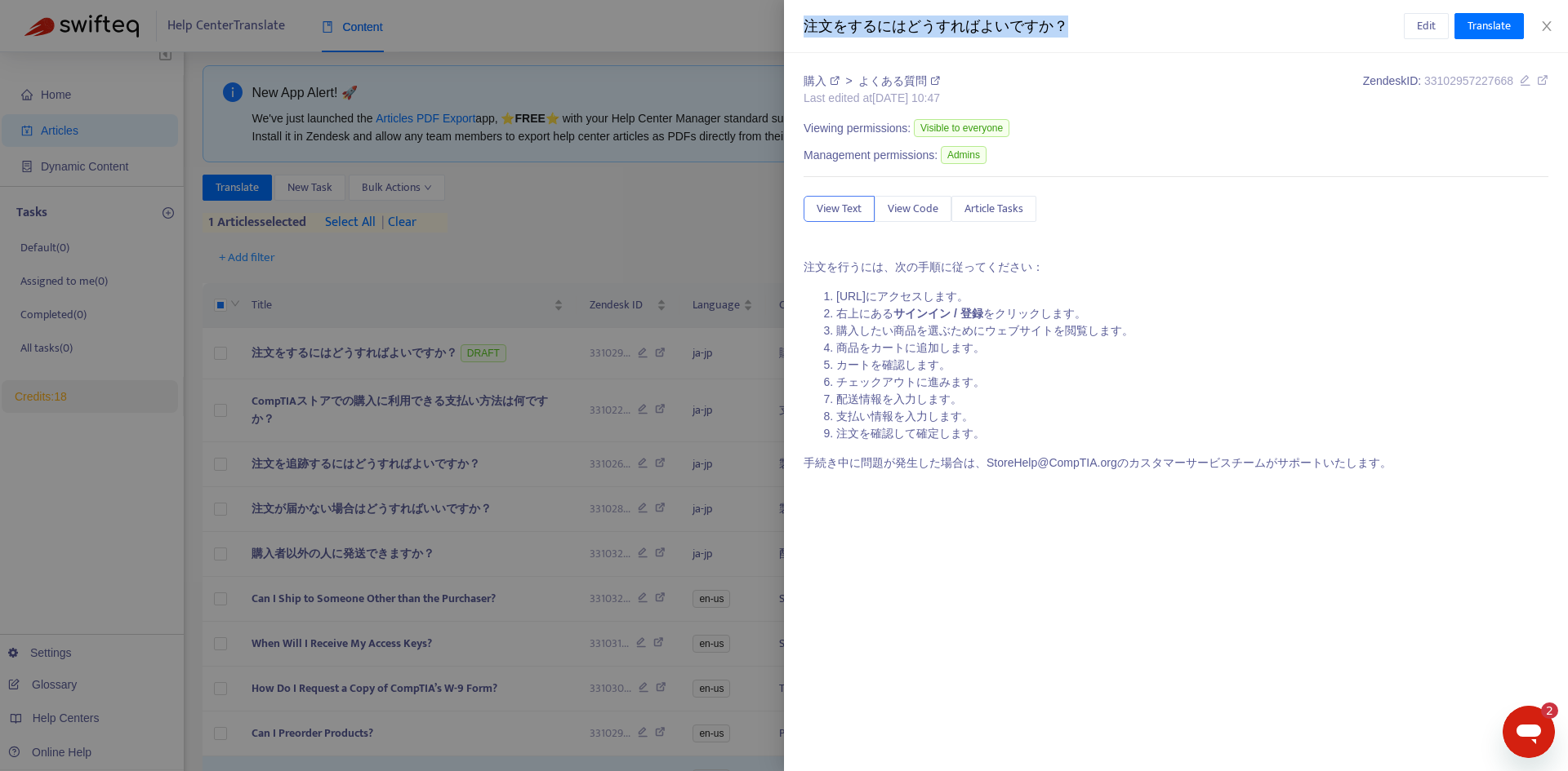
drag, startPoint x: 1070, startPoint y: 27, endPoint x: 794, endPoint y: 35, distance: 276.1
click at [794, 35] on div "注文をするにはどうすればよいですか？ Edit Translate" at bounding box center [1176, 26] width 784 height 53
copy div "注文をするにはどうすればよいですか？"
click at [839, 83] on icon at bounding box center [835, 81] width 10 height 10
click at [1420, 35] on button "Edit" at bounding box center [1426, 25] width 45 height 26
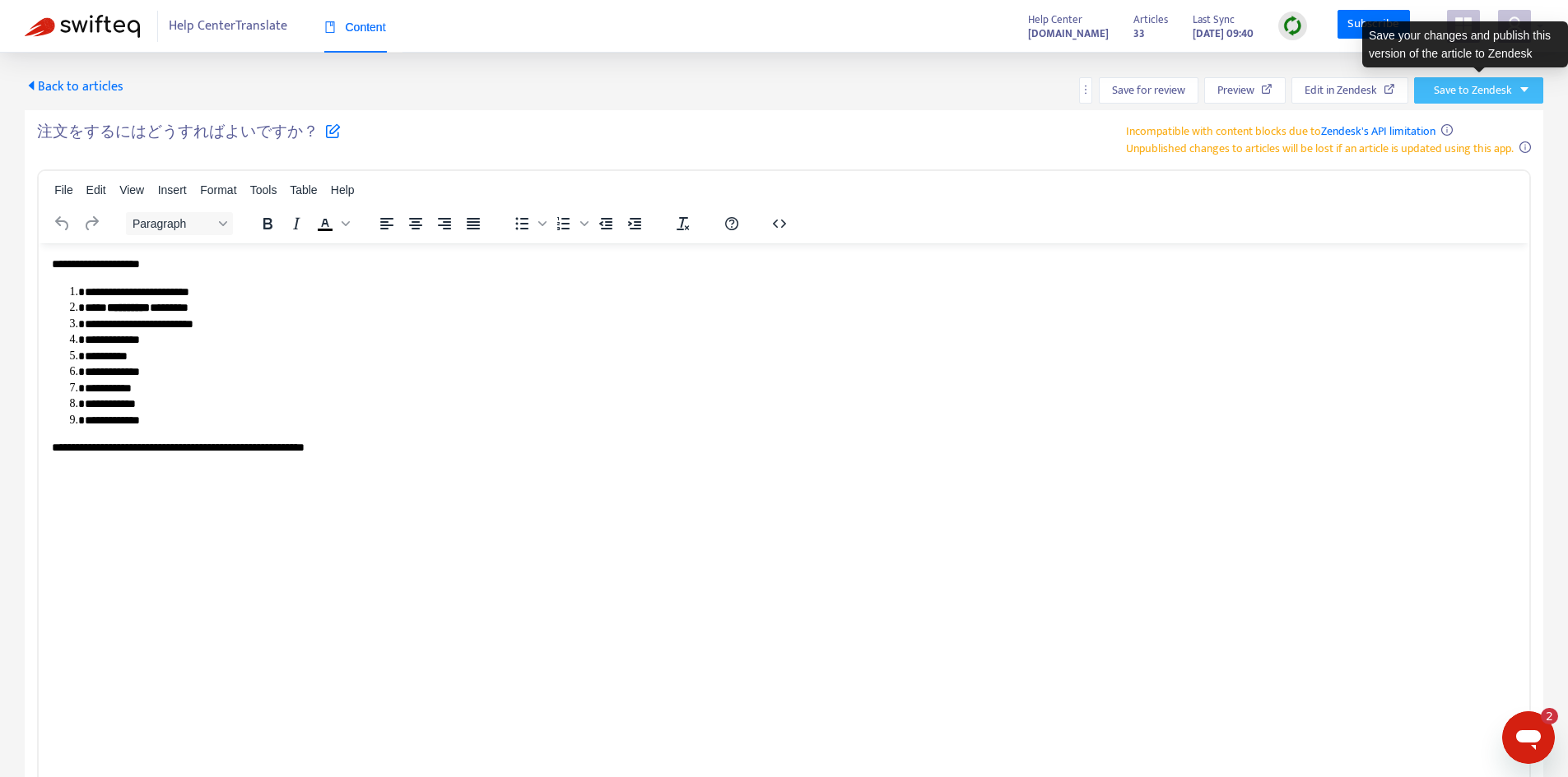
click at [1516, 85] on button "Save to Zendesk" at bounding box center [1478, 90] width 129 height 27
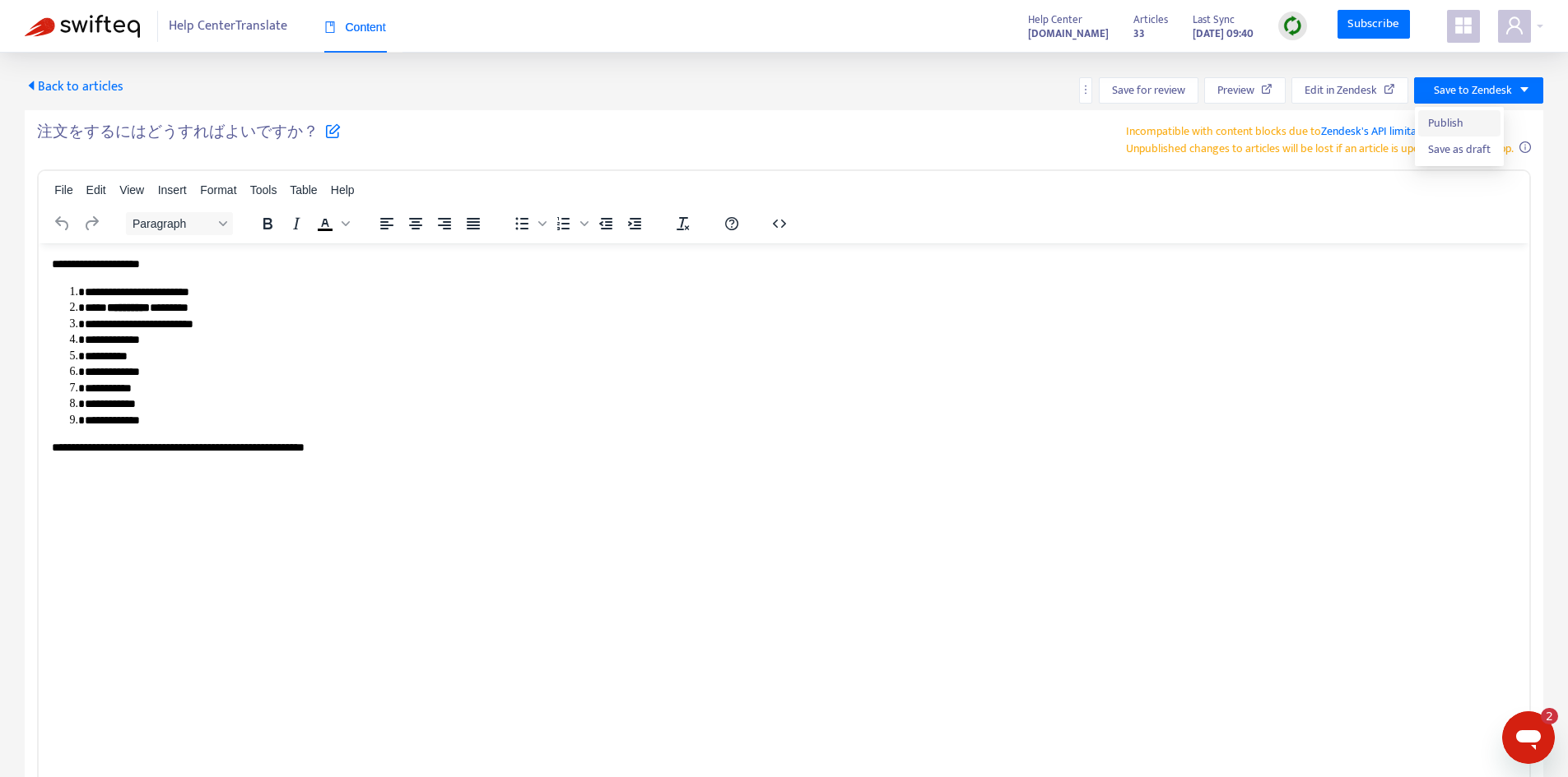
click at [1459, 115] on span "Publish" at bounding box center [1459, 123] width 63 height 18
